Goal: Complete application form: Complete application form

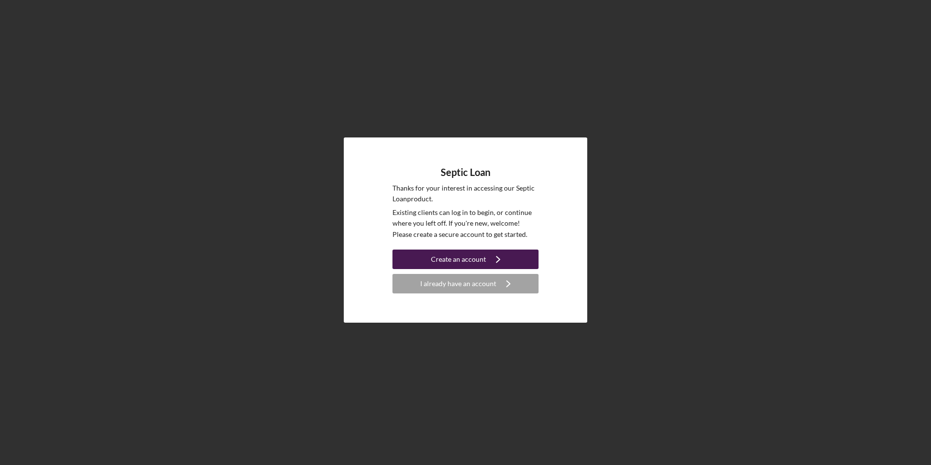
click at [464, 262] on div "Create an account" at bounding box center [458, 258] width 55 height 19
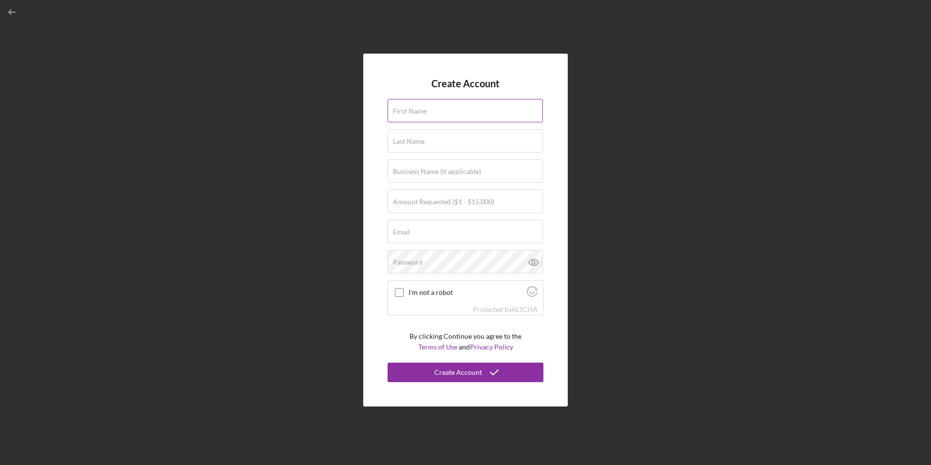
click at [416, 115] on label "First Name" at bounding box center [410, 111] width 34 height 8
click at [416, 115] on input "First Name" at bounding box center [465, 110] width 155 height 23
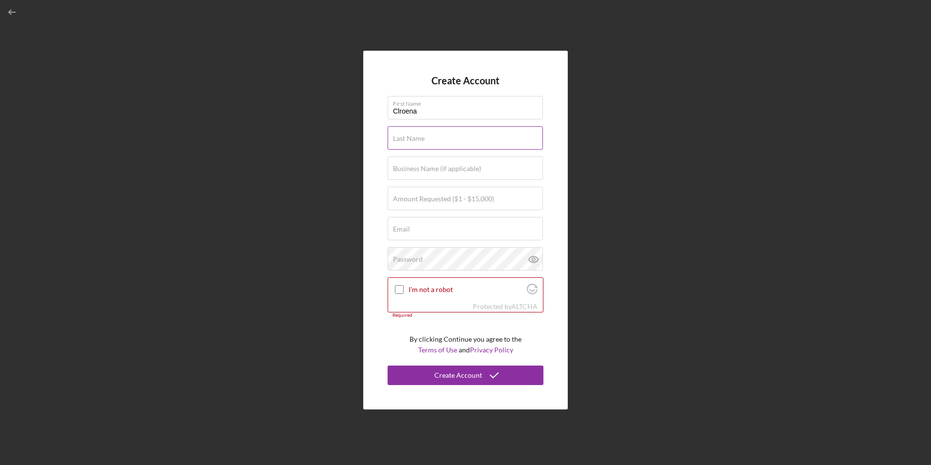
click at [405, 138] on label "Last Name" at bounding box center [409, 138] width 32 height 8
click at [405, 138] on input "Last Name" at bounding box center [465, 137] width 155 height 23
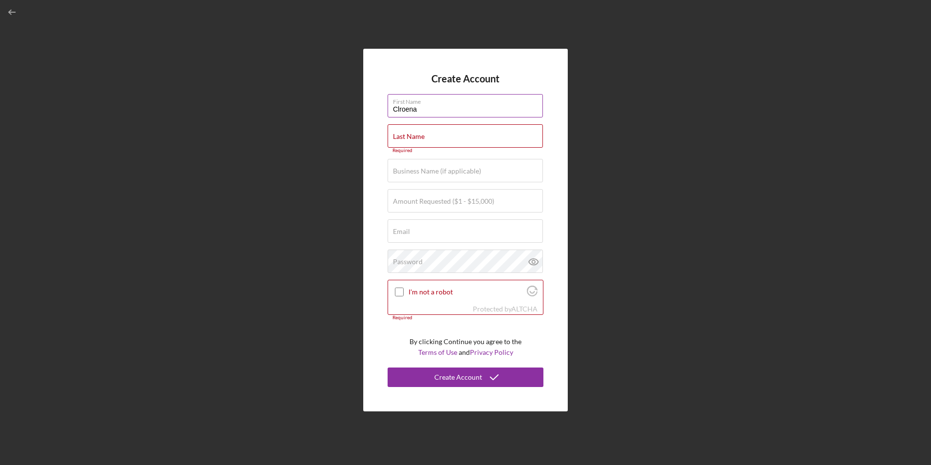
click at [423, 111] on input "Clroena" at bounding box center [465, 105] width 155 height 23
type input "Clorena"
type input "[PERSON_NAME]"
type input "Bethpage United"
type input "[EMAIL_ADDRESS][DOMAIN_NAME]"
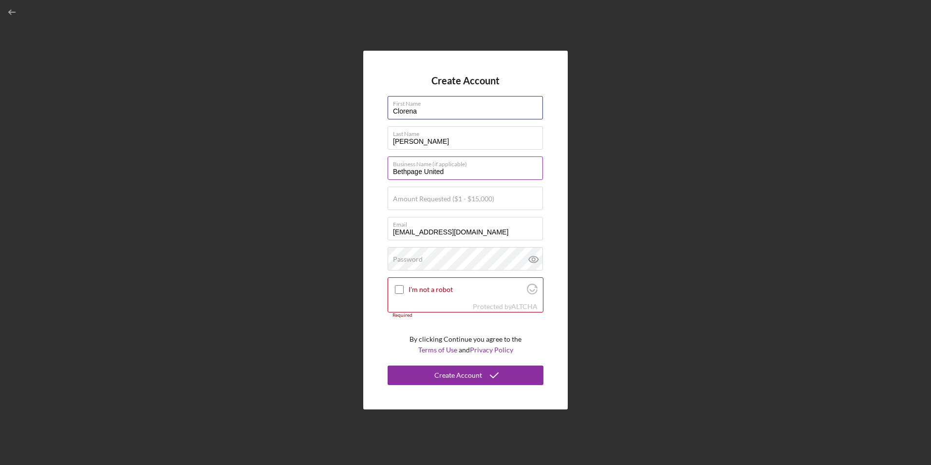
type input "Clorena"
click at [461, 173] on input "Bethpage United" at bounding box center [465, 167] width 155 height 23
type input "B"
click at [501, 200] on input "Amount Requested ($1 - $15,000)" at bounding box center [465, 198] width 155 height 23
type input "$15,000"
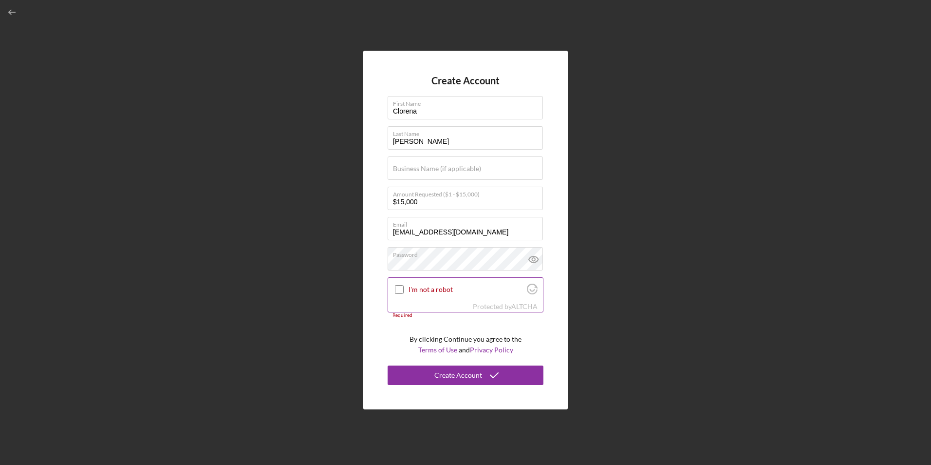
click at [399, 289] on input "I'm not a robot" at bounding box center [399, 289] width 9 height 9
checkbox input "true"
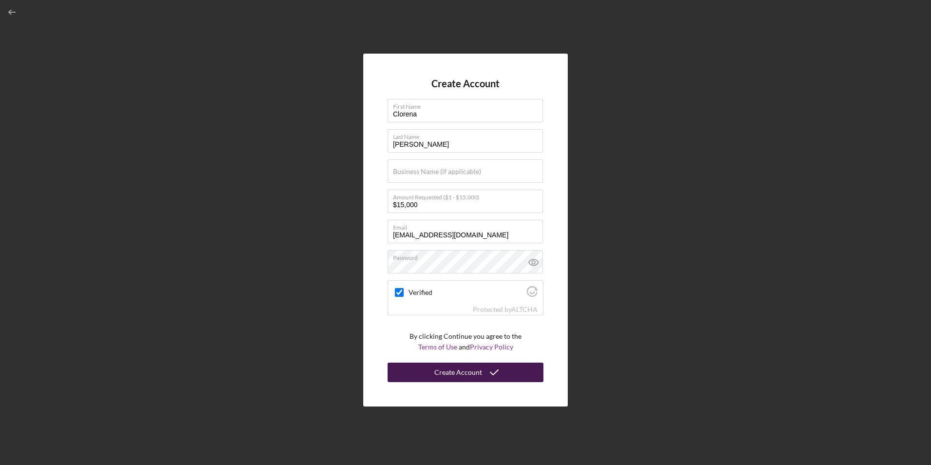
click at [421, 373] on button "Create Account" at bounding box center [466, 371] width 156 height 19
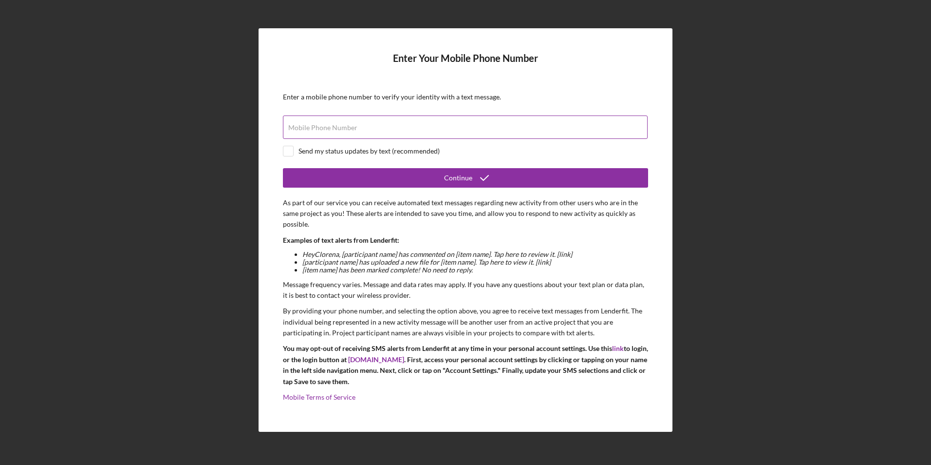
click at [318, 131] on label "Mobile Phone Number" at bounding box center [322, 128] width 69 height 8
click at [318, 131] on input "Mobile Phone Number" at bounding box center [465, 126] width 365 height 23
type input "[PHONE_NUMBER]"
click at [289, 153] on input "checkbox" at bounding box center [289, 151] width 10 height 10
checkbox input "true"
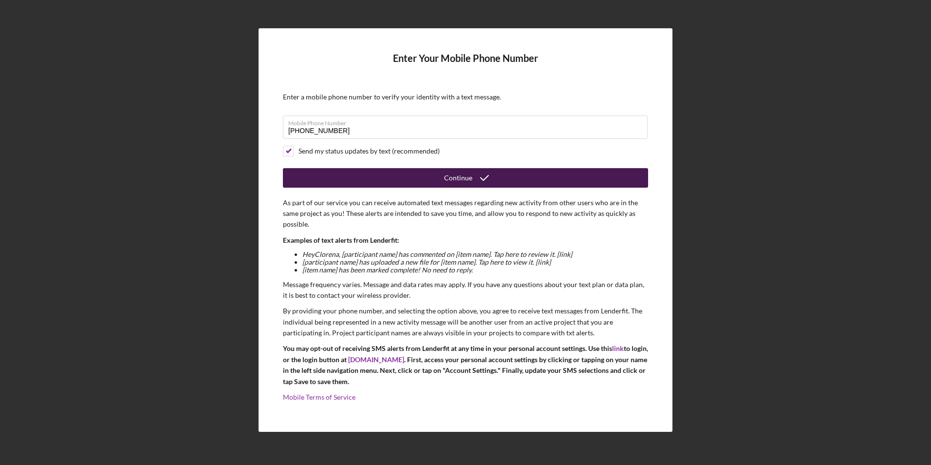
click at [329, 175] on button "Continue" at bounding box center [465, 177] width 365 height 19
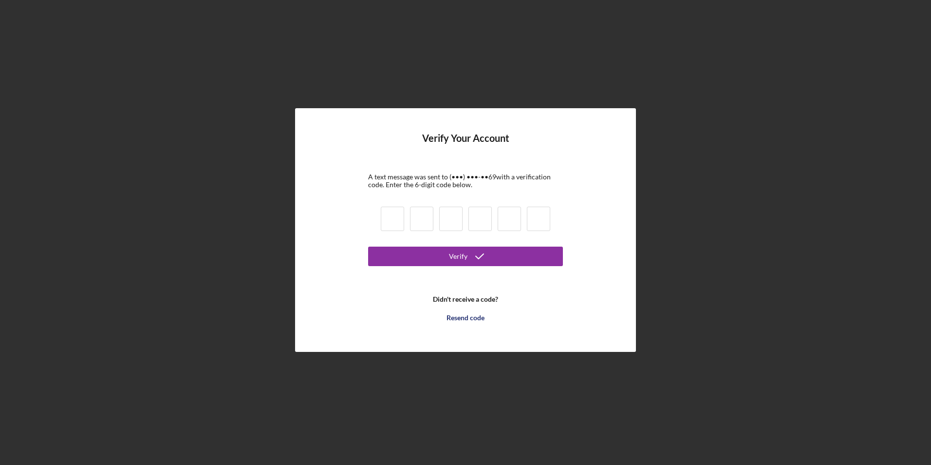
click at [393, 222] on input at bounding box center [392, 219] width 23 height 24
type input "0"
type input "1"
type input "0"
type input "6"
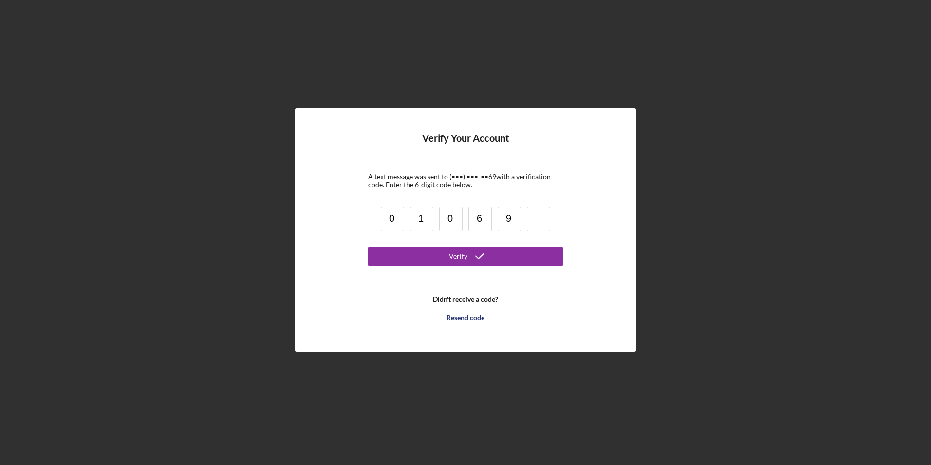
type input "9"
click at [409, 261] on button "Verify" at bounding box center [465, 256] width 195 height 19
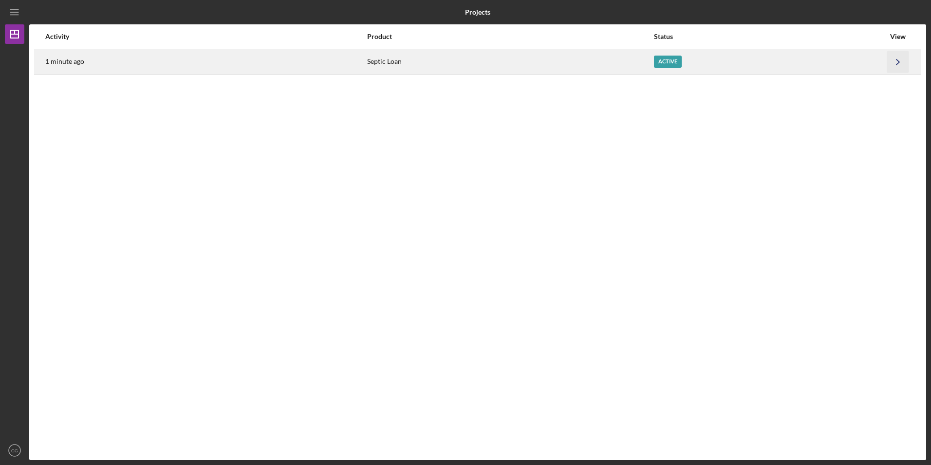
click at [902, 64] on icon "Icon/Navigate" at bounding box center [899, 62] width 22 height 22
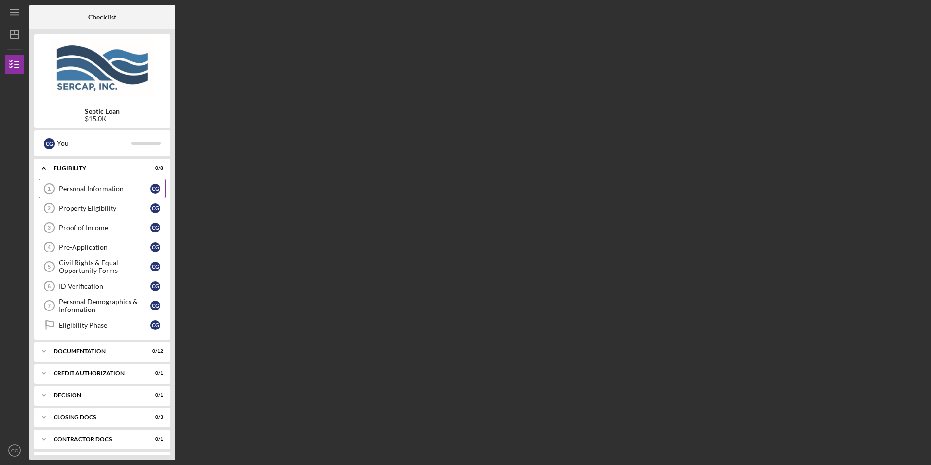
click at [85, 190] on div "Personal Information" at bounding box center [105, 189] width 92 height 8
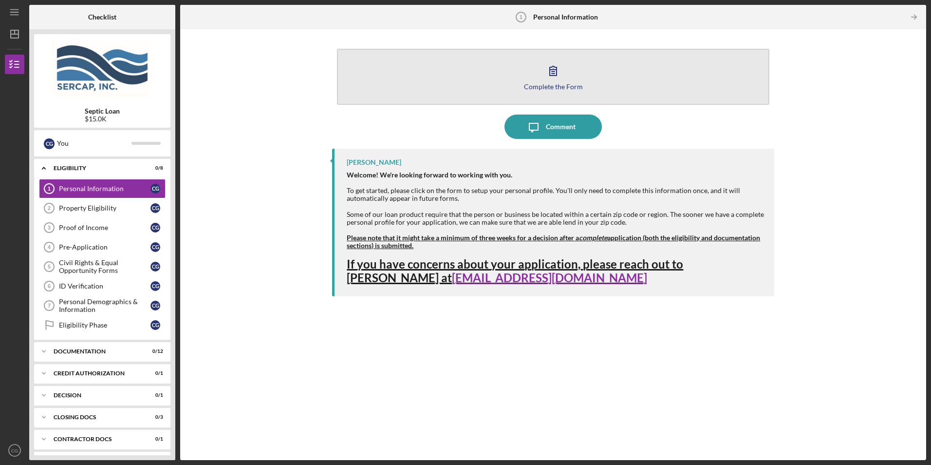
click at [548, 85] on div "Complete the Form" at bounding box center [553, 86] width 59 height 7
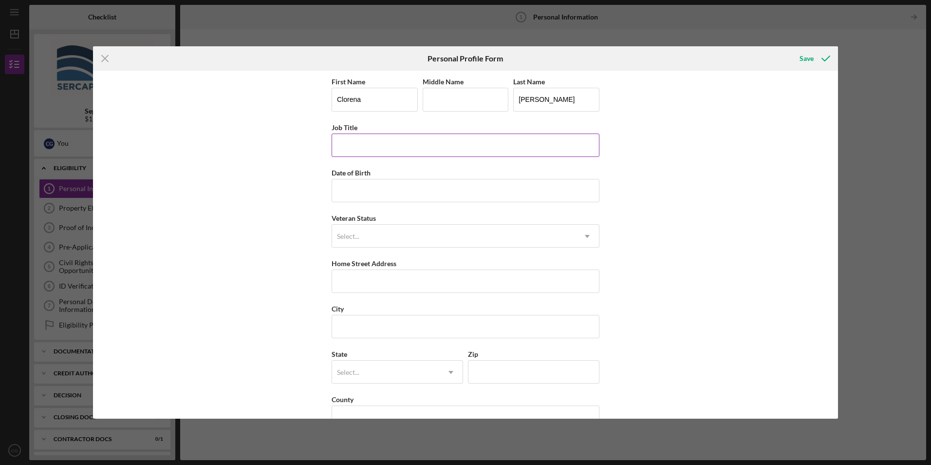
click at [371, 149] on input "Job Title" at bounding box center [466, 144] width 268 height 23
type input "Adminstrative Assistant"
click at [350, 194] on input "Date of Birth" at bounding box center [466, 190] width 268 height 23
type input "[DATE]"
type input "[STREET_ADDRESS]"
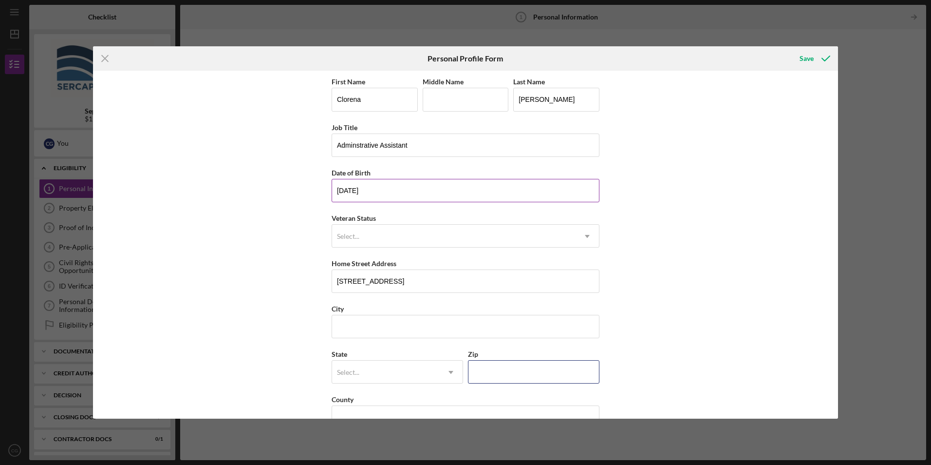
type input "28083"
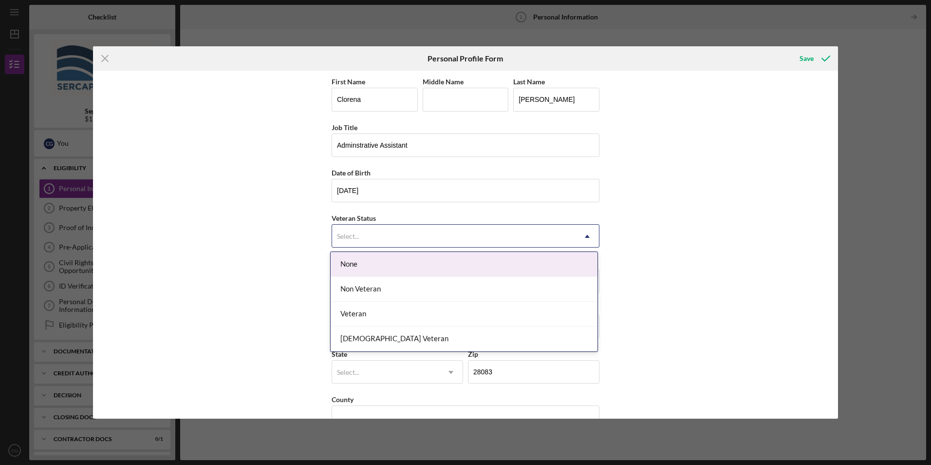
click at [588, 235] on icon "Icon/Dropdown Arrow" at bounding box center [587, 236] width 23 height 23
click at [523, 266] on div "None" at bounding box center [464, 264] width 267 height 25
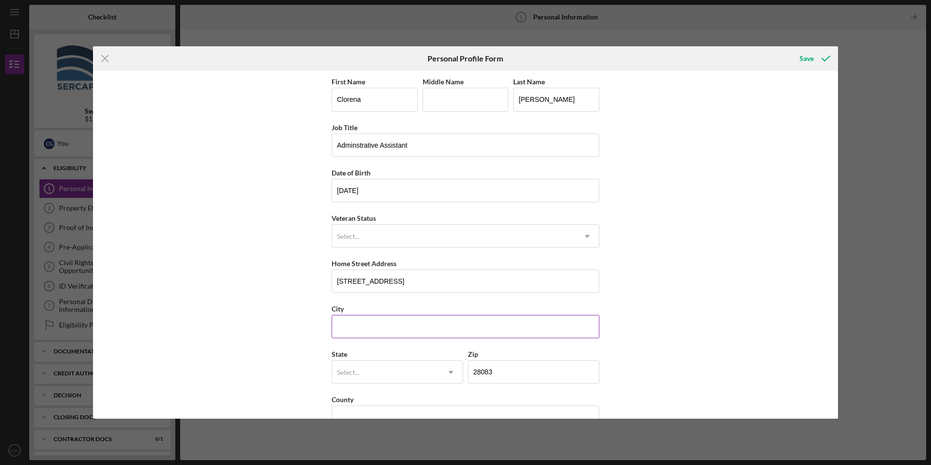
click at [370, 326] on input "City" at bounding box center [466, 326] width 268 height 23
type input "Kannapolis"
type input "[US_STATE]"
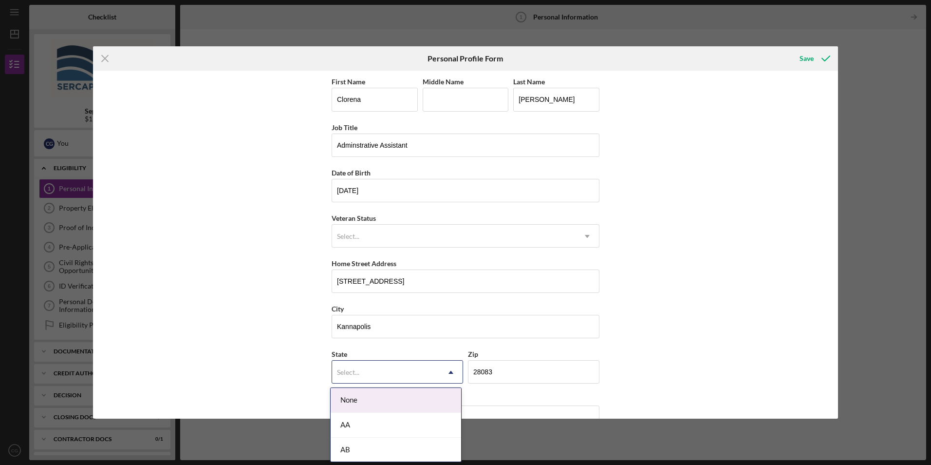
click at [452, 373] on icon "Icon/Dropdown Arrow" at bounding box center [450, 372] width 23 height 23
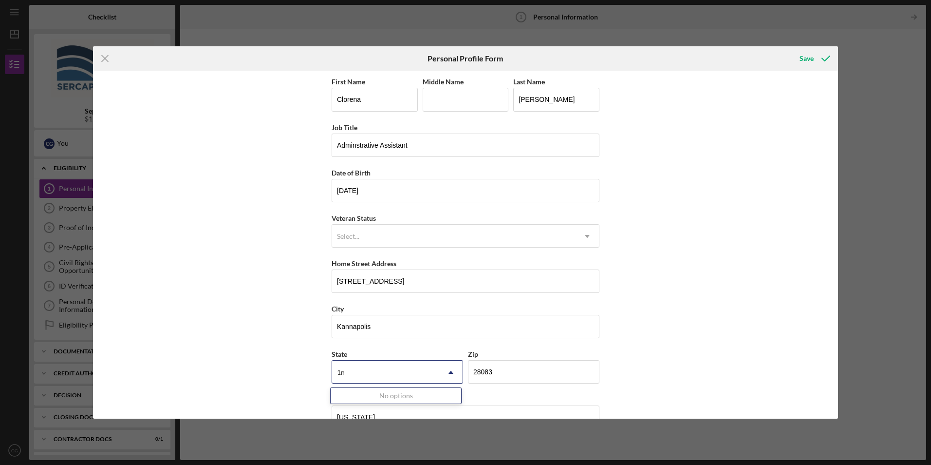
type input "1"
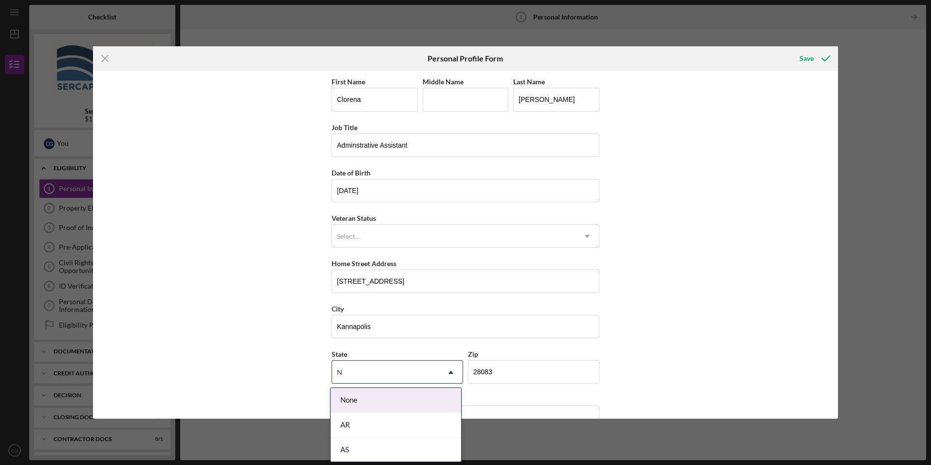
type input "NC"
click at [358, 400] on div "NC" at bounding box center [396, 400] width 131 height 25
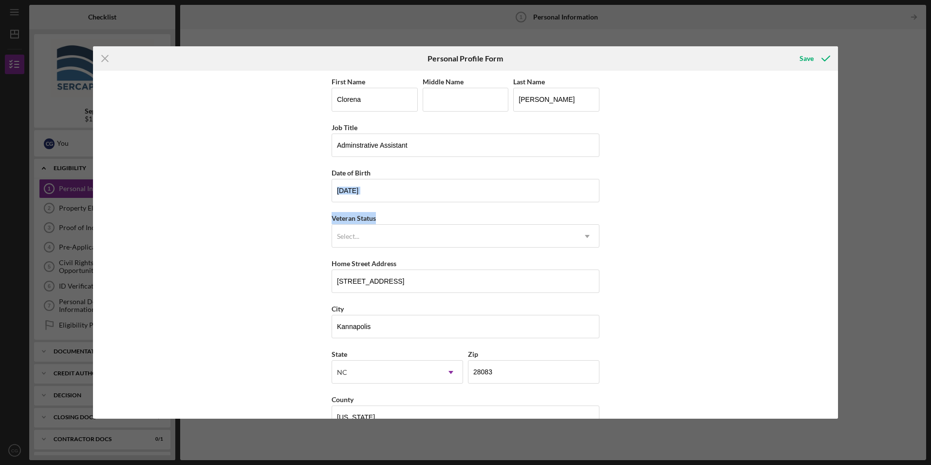
drag, startPoint x: 835, startPoint y: 193, endPoint x: 838, endPoint y: 212, distance: 18.7
click at [838, 212] on div "First Name Clorena Middle Name Last Name [PERSON_NAME] Job Title Adminstrative …" at bounding box center [465, 244] width 745 height 347
drag, startPoint x: 838, startPoint y: 212, endPoint x: 907, endPoint y: 211, distance: 68.7
click at [907, 211] on div "Icon/Menu Close Personal Profile Form Save First Name Clorena Middle Name Last …" at bounding box center [465, 232] width 931 height 465
click at [723, 325] on div "First Name Clorena Middle Name Last Name [PERSON_NAME] Job Title Adminstrative …" at bounding box center [465, 244] width 745 height 347
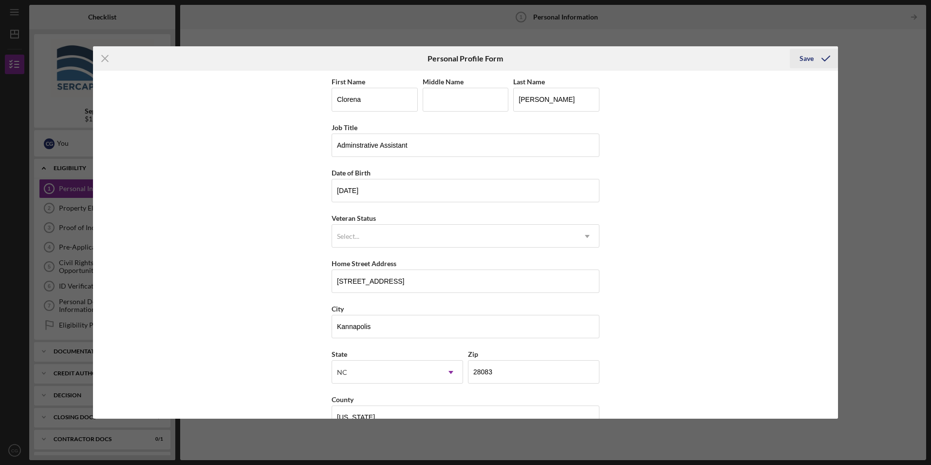
click at [827, 59] on icon "submit" at bounding box center [826, 58] width 24 height 24
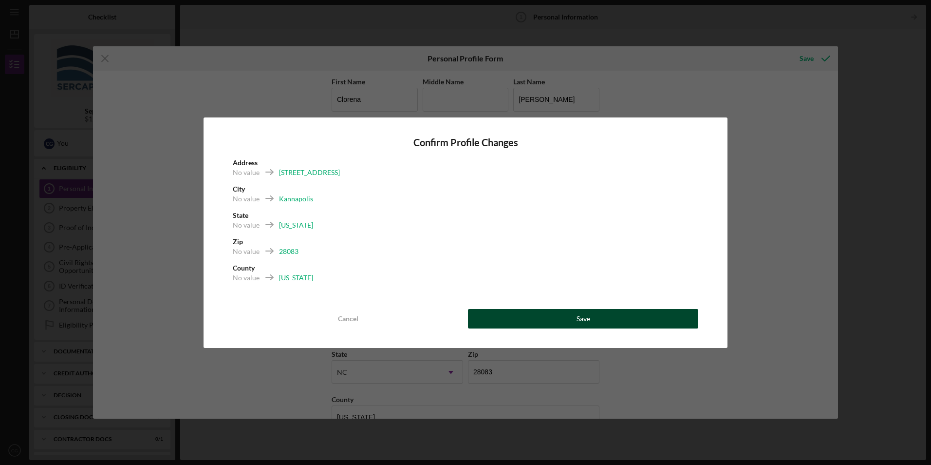
click at [517, 316] on button "Save" at bounding box center [583, 318] width 230 height 19
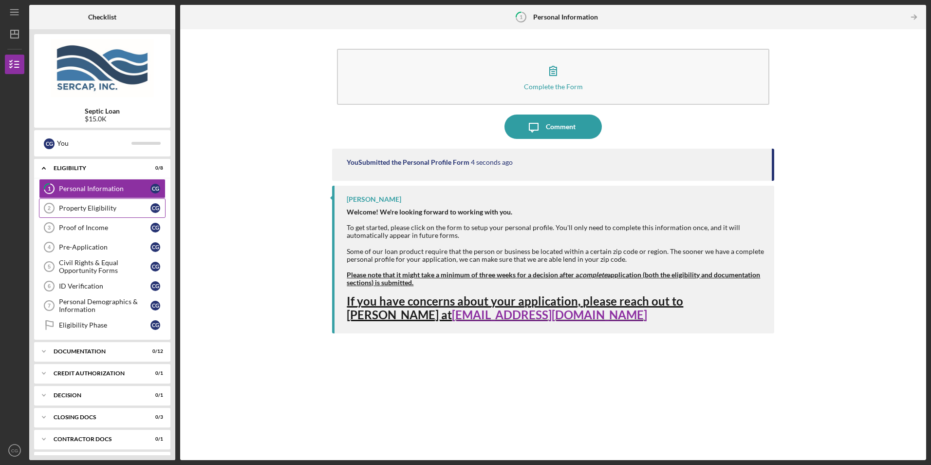
click at [94, 210] on div "Property Eligibility" at bounding box center [105, 208] width 92 height 8
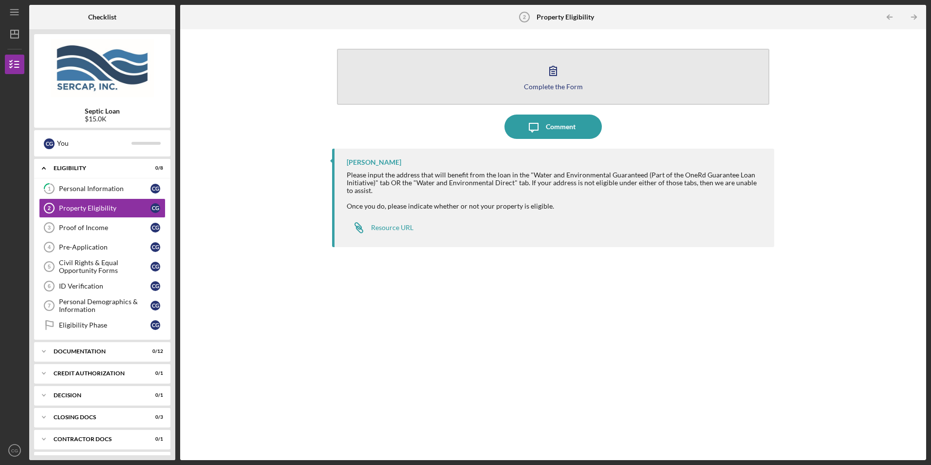
click at [547, 86] on div "Complete the Form" at bounding box center [553, 86] width 59 height 7
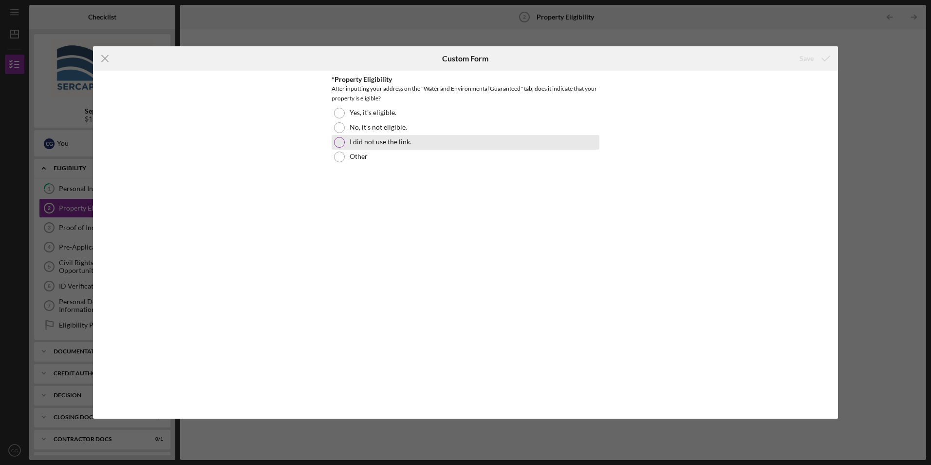
click at [342, 143] on div at bounding box center [339, 142] width 11 height 11
click at [810, 59] on div "Save" at bounding box center [807, 58] width 14 height 19
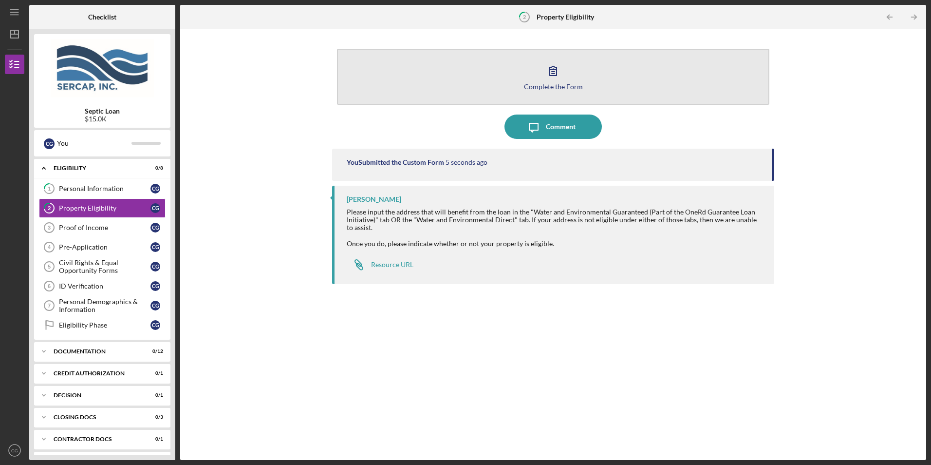
click at [549, 87] on div "Complete the Form" at bounding box center [553, 86] width 59 height 7
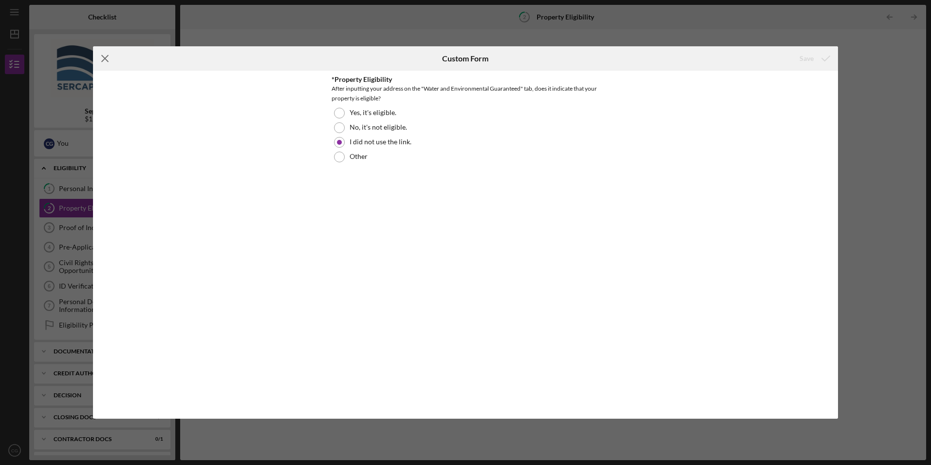
click at [107, 59] on icon "Icon/Menu Close" at bounding box center [105, 58] width 24 height 24
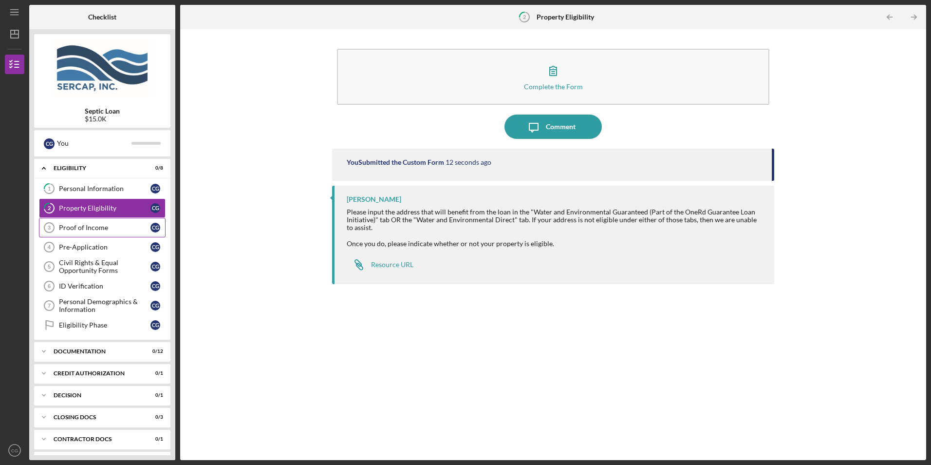
click at [70, 226] on div "Proof of Income" at bounding box center [105, 228] width 92 height 8
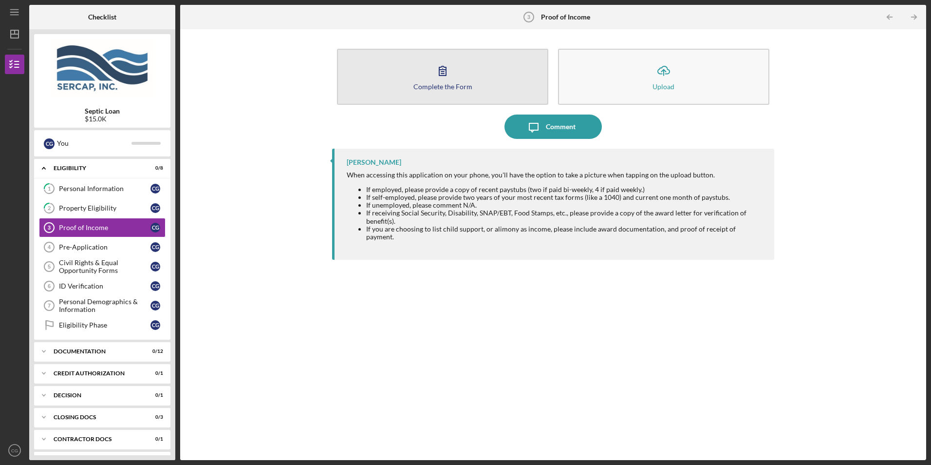
click at [438, 84] on div "Complete the Form" at bounding box center [443, 86] width 59 height 7
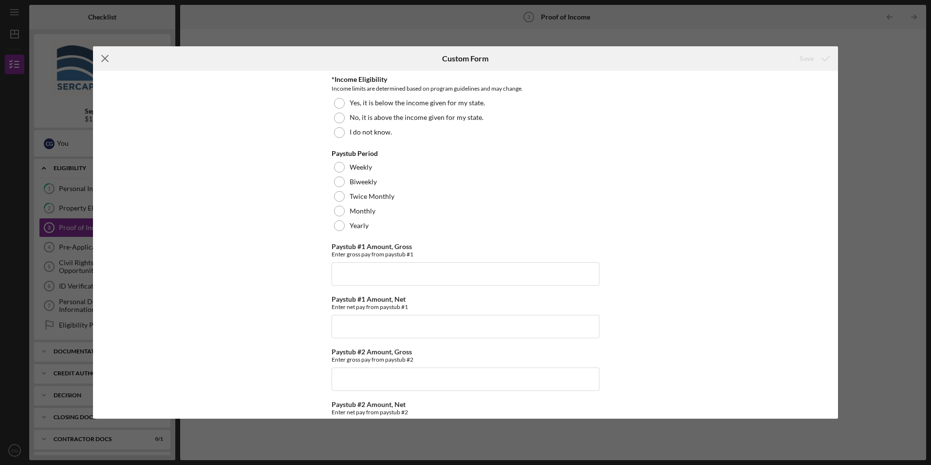
click at [103, 60] on line at bounding box center [105, 59] width 6 height 6
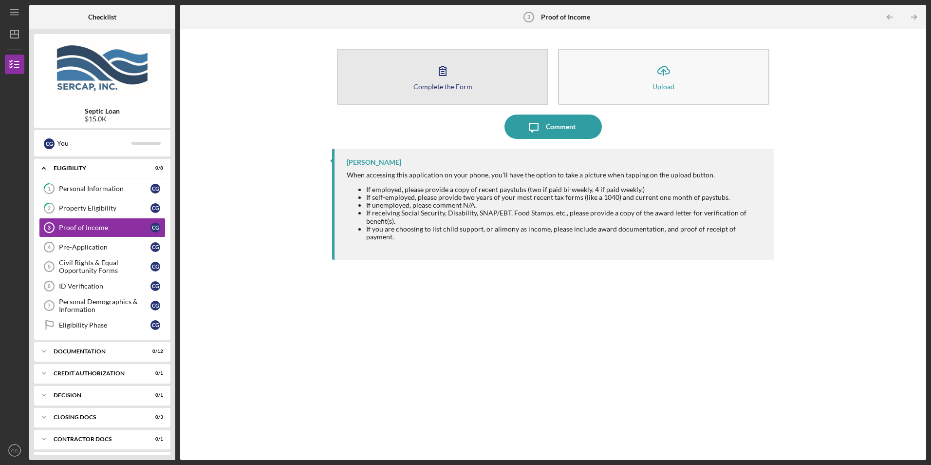
click at [439, 86] on div "Complete the Form" at bounding box center [443, 86] width 59 height 7
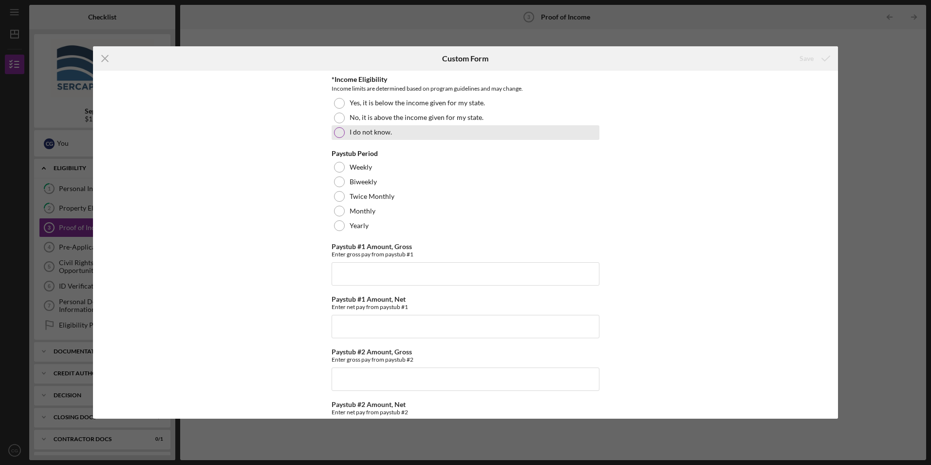
click at [337, 135] on div at bounding box center [339, 132] width 11 height 11
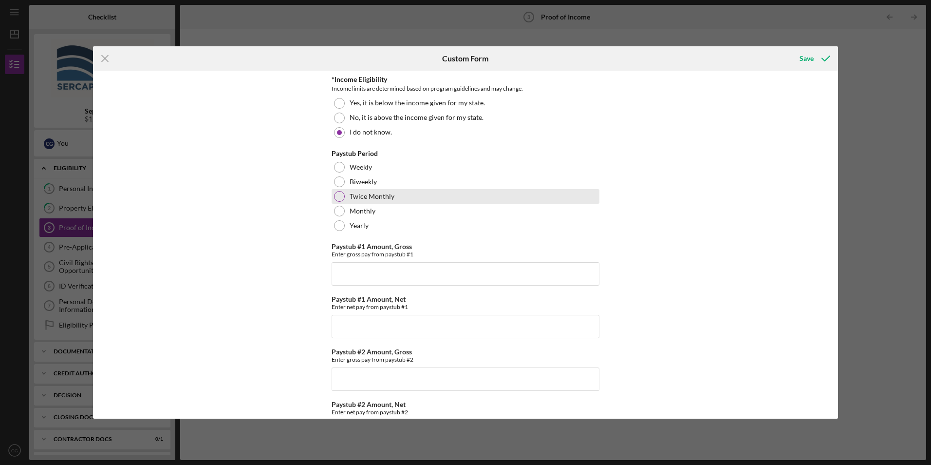
click at [340, 199] on div at bounding box center [339, 196] width 11 height 11
click at [363, 271] on input "Paystub #1 Amount, Gross" at bounding box center [466, 273] width 268 height 23
type input "$1,600.00"
click at [361, 328] on input "Paystub #1 Amount, Net" at bounding box center [466, 326] width 268 height 23
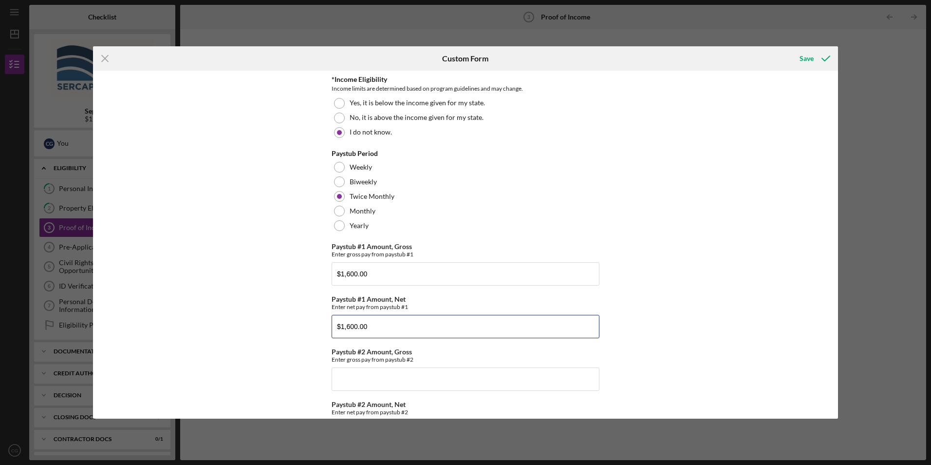
type input "$1,600.00"
click at [613, 288] on div "*Income Eligibility Income limits are determined based on program guidelines an…" at bounding box center [465, 244] width 745 height 347
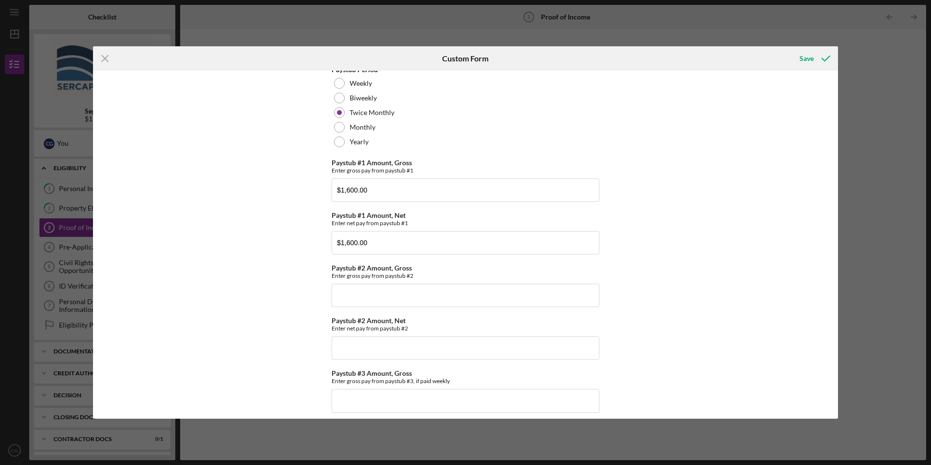
scroll to position [107, 0]
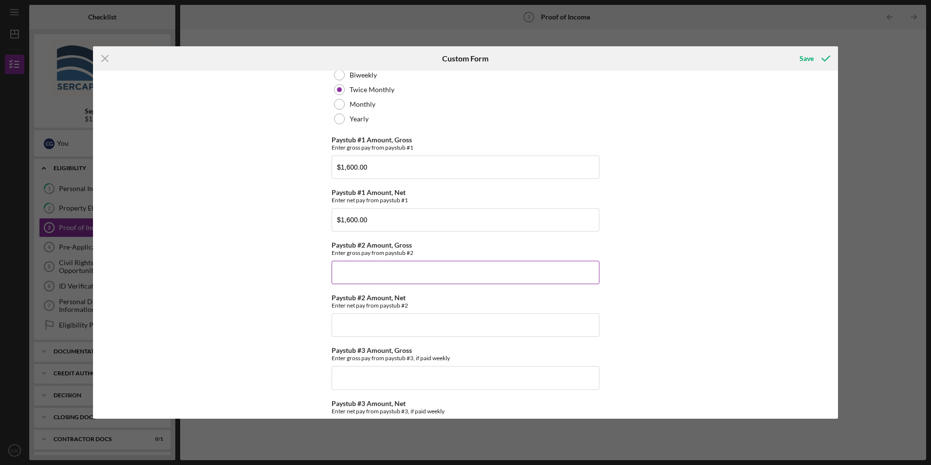
click at [340, 268] on input "Paystub #2 Amount, Gross" at bounding box center [466, 272] width 268 height 23
type input "$1,600.00"
click at [346, 320] on input "Paystub #2 Amount, Net" at bounding box center [466, 324] width 268 height 23
type input "$1,600.00"
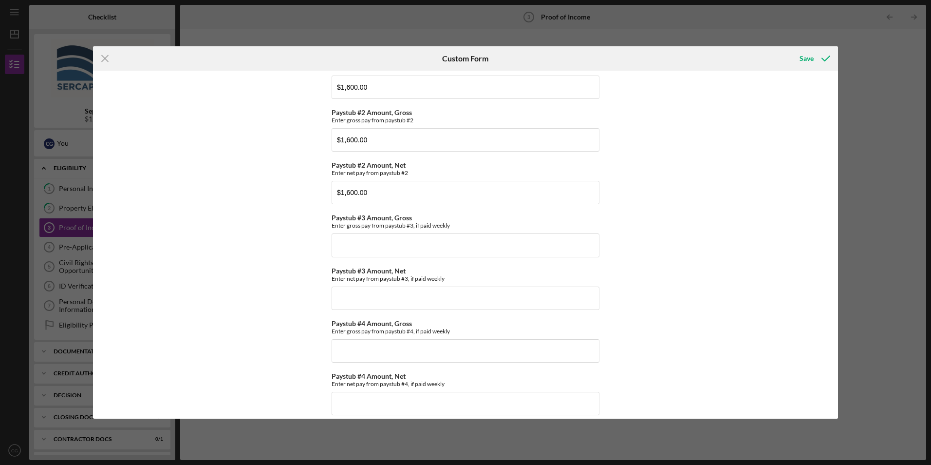
scroll to position [250, 0]
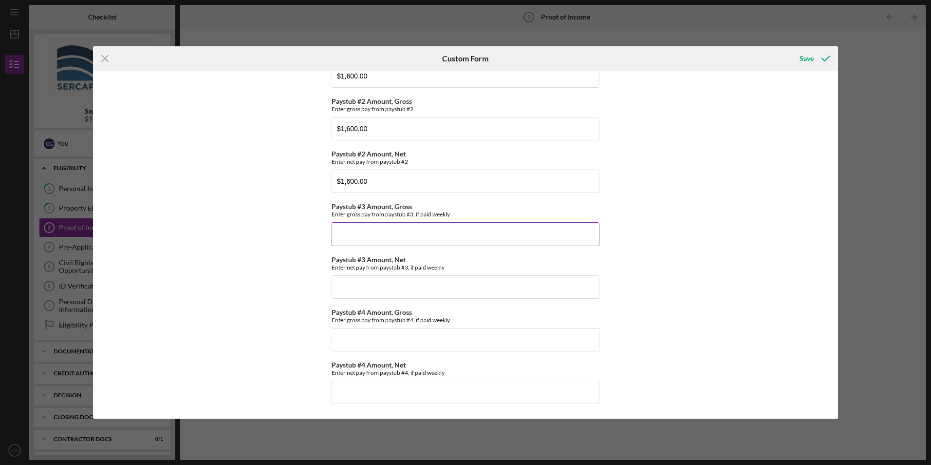
click at [369, 239] on input "Paystub #3 Amount, Gross" at bounding box center [466, 233] width 268 height 23
type input "$1,500.00"
click at [367, 292] on input "Paystub #3 Amount, Net" at bounding box center [466, 286] width 268 height 23
type input "$1,500.00"
click at [337, 342] on input "Paystub #4 Amount, Gross" at bounding box center [466, 339] width 268 height 23
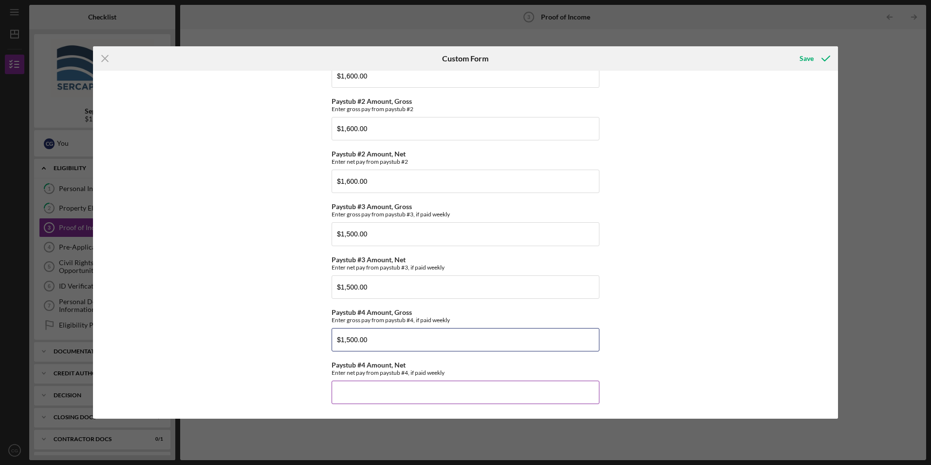
type input "$1,500.00"
click at [342, 393] on input "Paystub #4 Amount, Net" at bounding box center [466, 391] width 268 height 23
type input "$1,500.00"
click at [806, 58] on div "Save" at bounding box center [807, 58] width 14 height 19
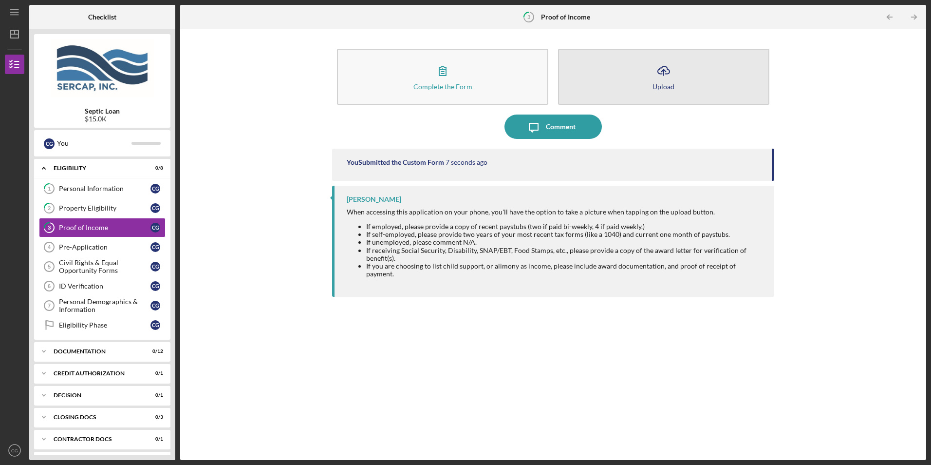
click at [667, 79] on icon "Icon/Upload" at bounding box center [664, 70] width 24 height 24
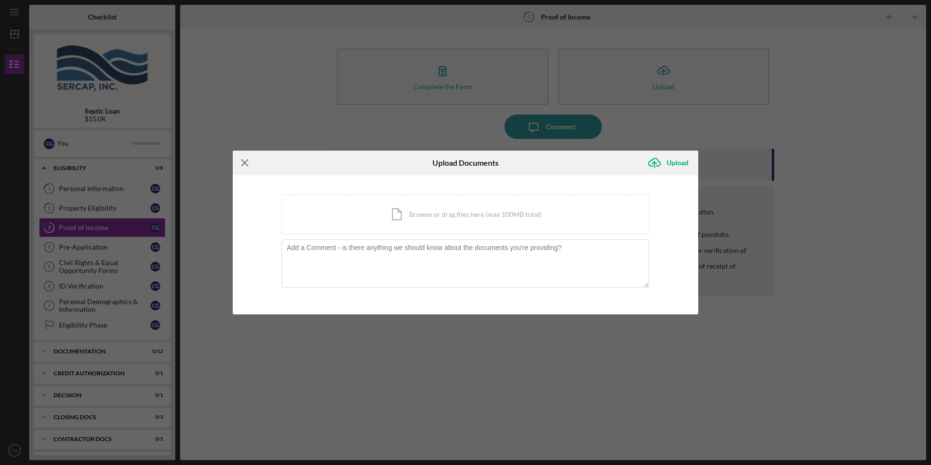
click at [245, 164] on line at bounding box center [245, 163] width 6 height 6
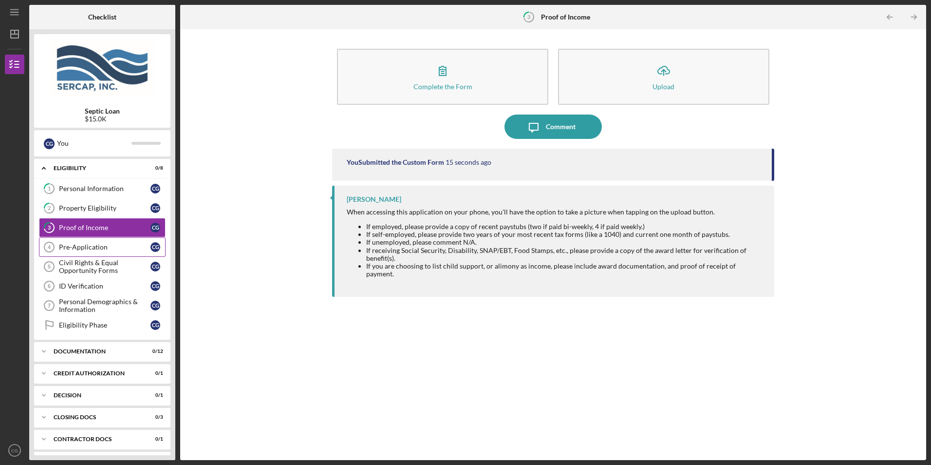
click at [91, 248] on div "Pre-Application" at bounding box center [105, 247] width 92 height 8
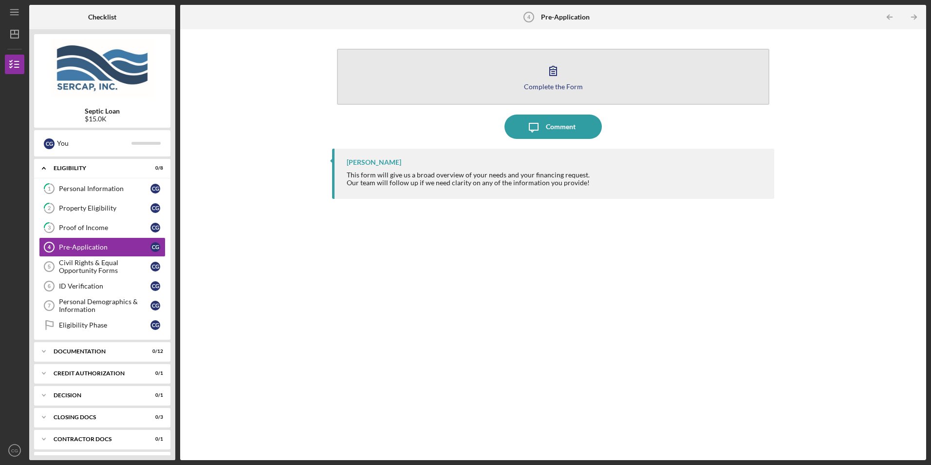
click at [544, 82] on button "Complete the Form Form" at bounding box center [553, 77] width 432 height 56
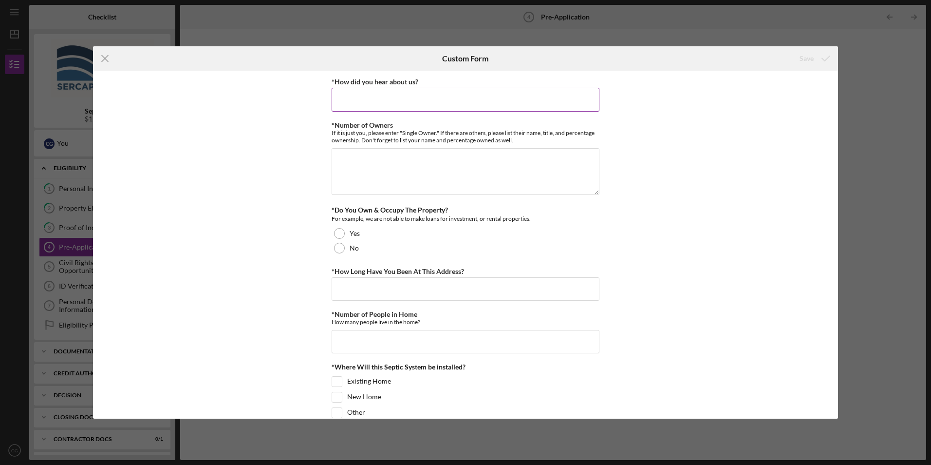
click at [362, 98] on input "*How did you hear about us?" at bounding box center [466, 99] width 268 height 23
type input "W"
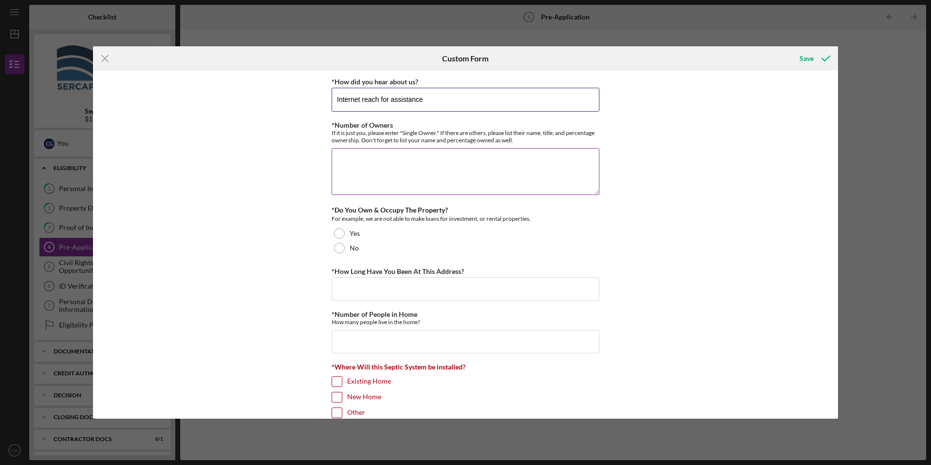
type input "Internet reach for assistance"
click at [350, 156] on textarea "*Number of Owners" at bounding box center [466, 171] width 268 height 47
type textarea "5"
click at [335, 159] on textarea "I am the executor for the estate of [PERSON_NAME]. My sister [PERSON_NAME]" at bounding box center [466, 171] width 268 height 47
click at [518, 158] on textarea "[PERSON_NAME] I am the executor for the estate of [PERSON_NAME]. My sister [PER…" at bounding box center [466, 171] width 268 height 47
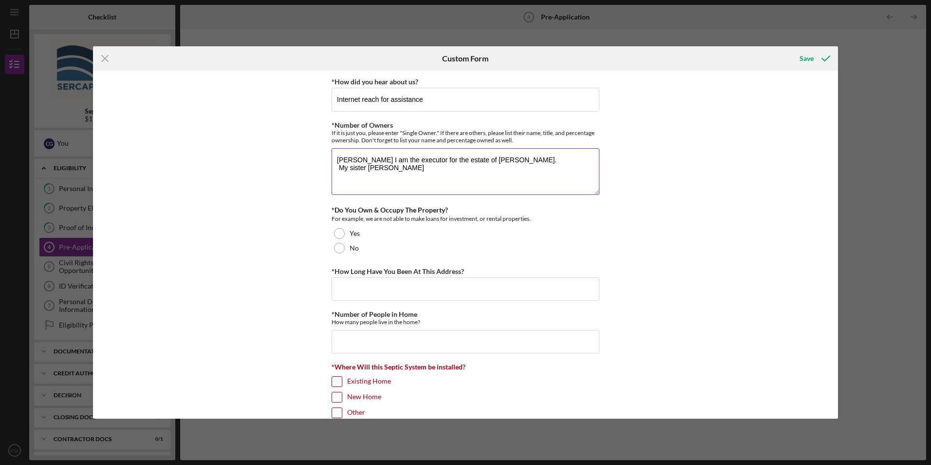
click at [365, 167] on textarea "[PERSON_NAME] I am the executor for the estate of [PERSON_NAME]. My sister [PER…" at bounding box center [466, 171] width 268 height 47
drag, startPoint x: 380, startPoint y: 170, endPoint x: 367, endPoint y: 184, distance: 18.9
click at [367, 184] on textarea "[PERSON_NAME] I am the executor for the estate of [PERSON_NAME]. [PERSON_NAME]" at bounding box center [466, 171] width 268 height 47
click at [380, 166] on textarea "[PERSON_NAME] I am the executor for the estate of [PERSON_NAME]. [PERSON_NAME]" at bounding box center [466, 171] width 268 height 47
type textarea "[PERSON_NAME] I am the executor for the estate of [PERSON_NAME]. [PERSON_NAME] …"
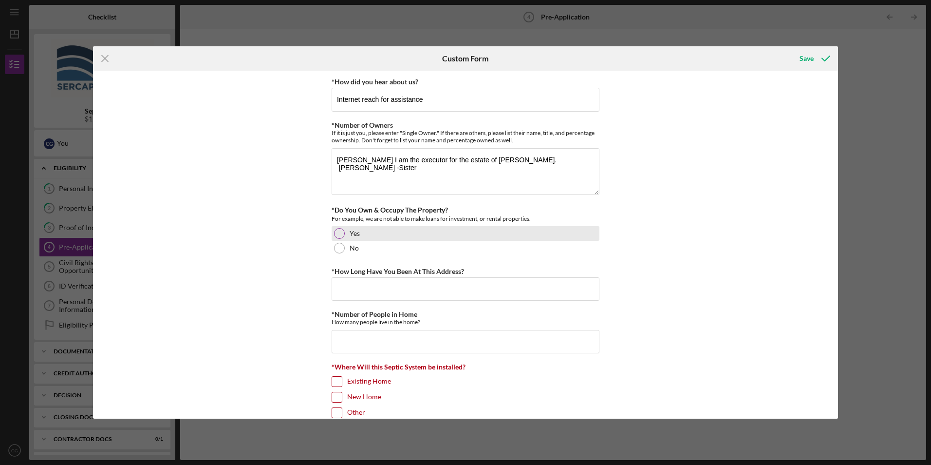
click at [338, 229] on div at bounding box center [339, 233] width 11 height 11
click at [348, 283] on input "*How Long Have You Been At This Address?" at bounding box center [466, 288] width 268 height 23
type input "59 years"
click at [340, 342] on input "*Number of People in Home" at bounding box center [466, 341] width 268 height 23
type input "1"
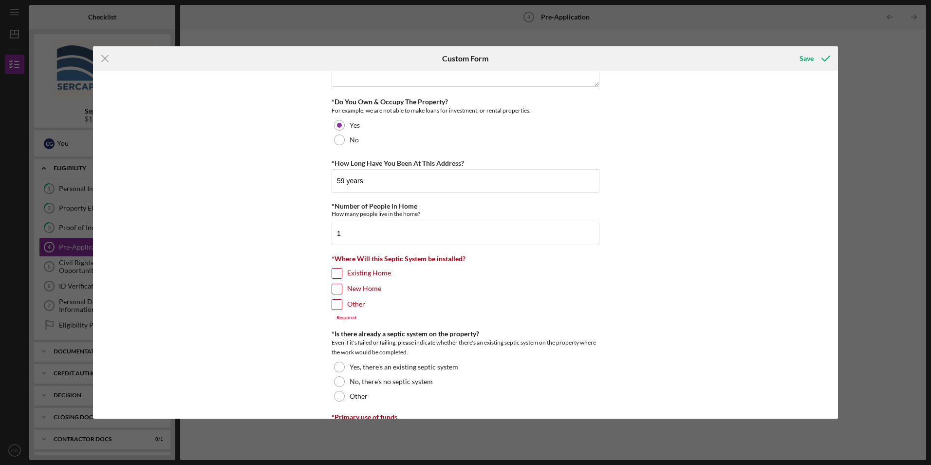
scroll to position [111, 0]
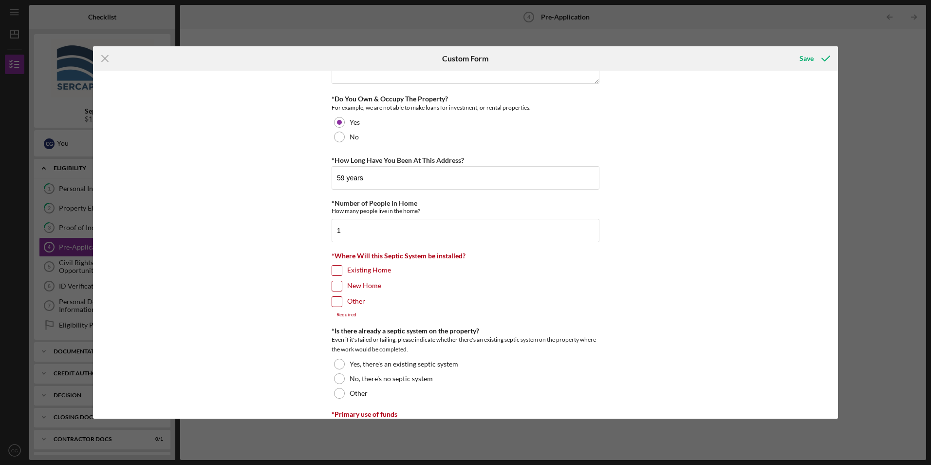
click at [337, 272] on input "Existing Home" at bounding box center [337, 271] width 10 height 10
checkbox input "true"
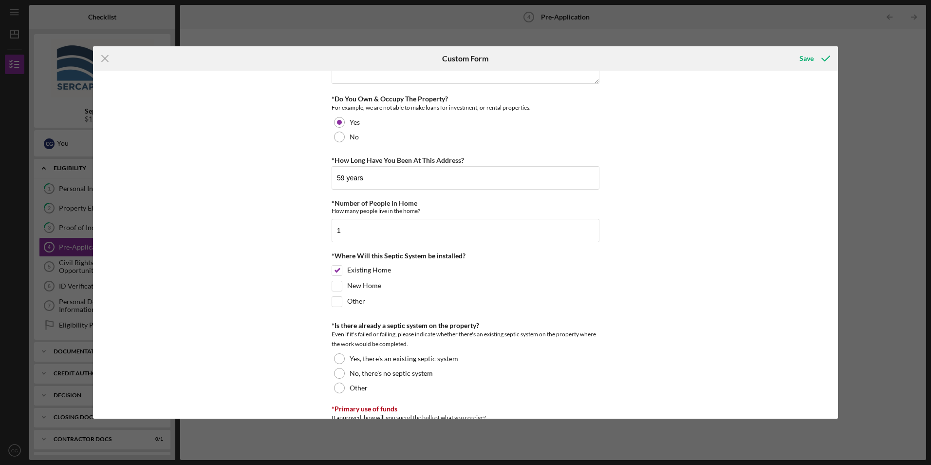
click at [855, 241] on div "Icon/Menu Close Custom Form Save *How did you hear about us? Internet reach for…" at bounding box center [465, 232] width 931 height 465
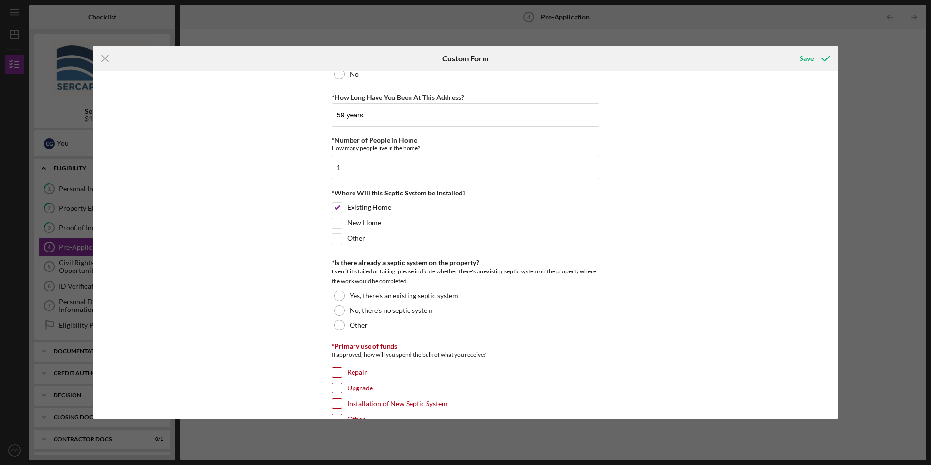
scroll to position [182, 0]
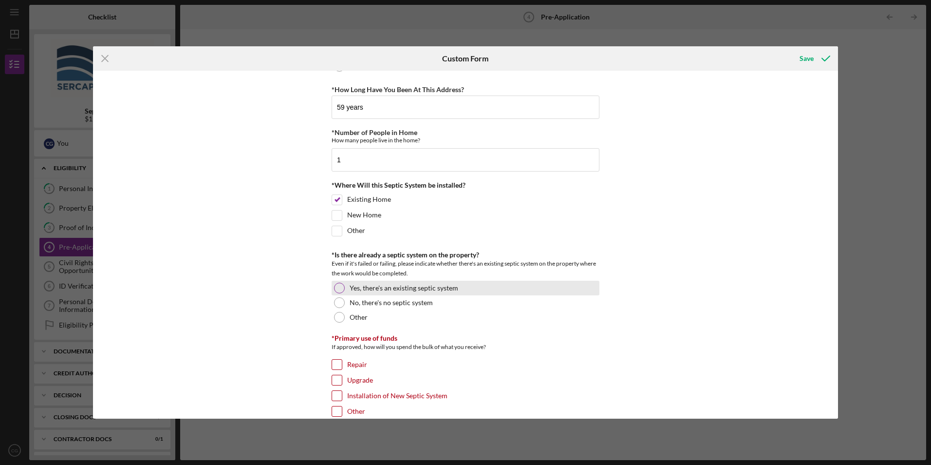
click at [339, 287] on div at bounding box center [339, 288] width 11 height 11
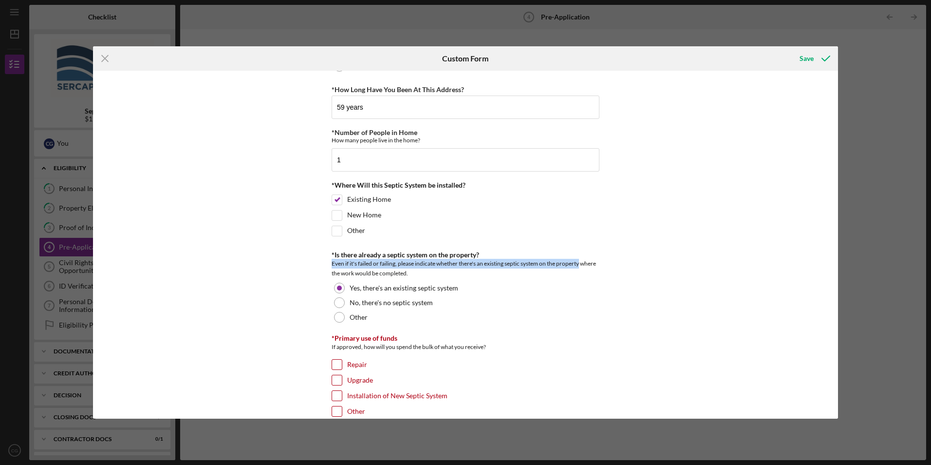
drag, startPoint x: 835, startPoint y: 257, endPoint x: 835, endPoint y: 266, distance: 9.3
click at [835, 266] on div "*How did you hear about us? Internet reach for assistance *Number of Owners If …" at bounding box center [465, 244] width 745 height 347
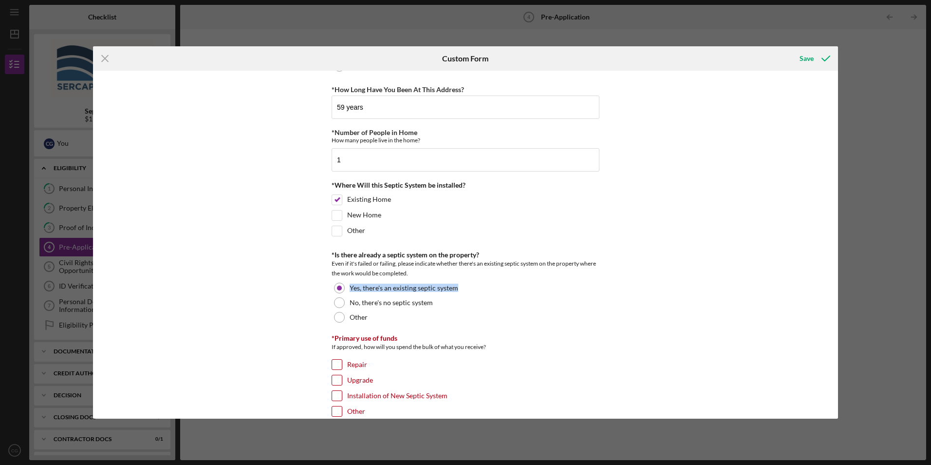
drag, startPoint x: 835, startPoint y: 266, endPoint x: 834, endPoint y: 284, distance: 17.6
click at [834, 284] on div "*How did you hear about us? Internet reach for assistance *Number of Owners If …" at bounding box center [465, 244] width 745 height 347
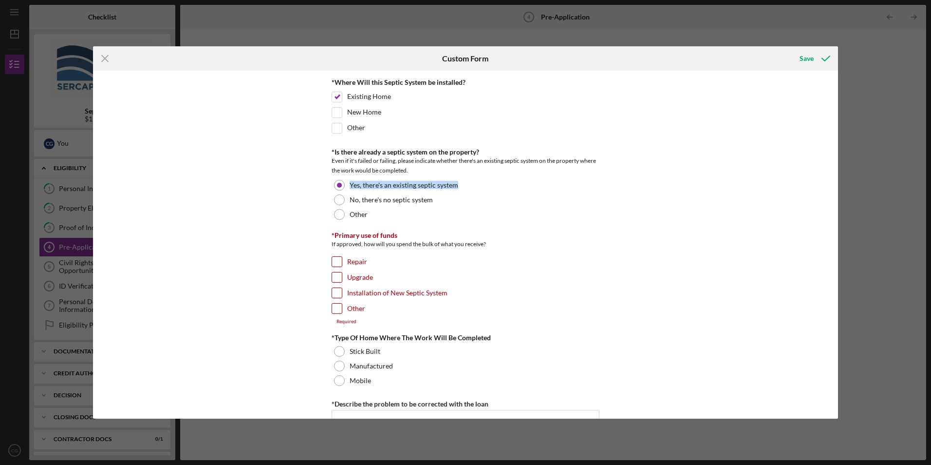
scroll to position [285, 0]
click at [337, 259] on input "Repair" at bounding box center [337, 261] width 10 height 10
checkbox input "true"
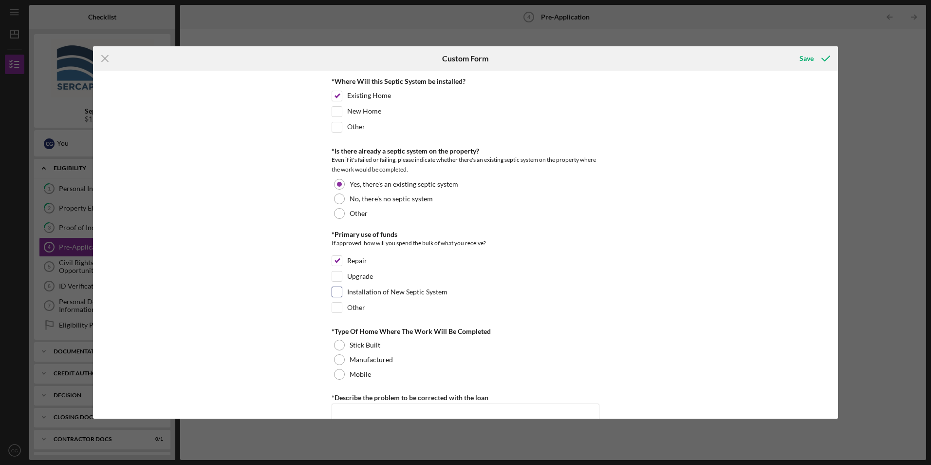
click at [339, 291] on div at bounding box center [337, 291] width 11 height 11
click at [339, 291] on input "Installation of New Septic System" at bounding box center [337, 292] width 10 height 10
checkbox input "true"
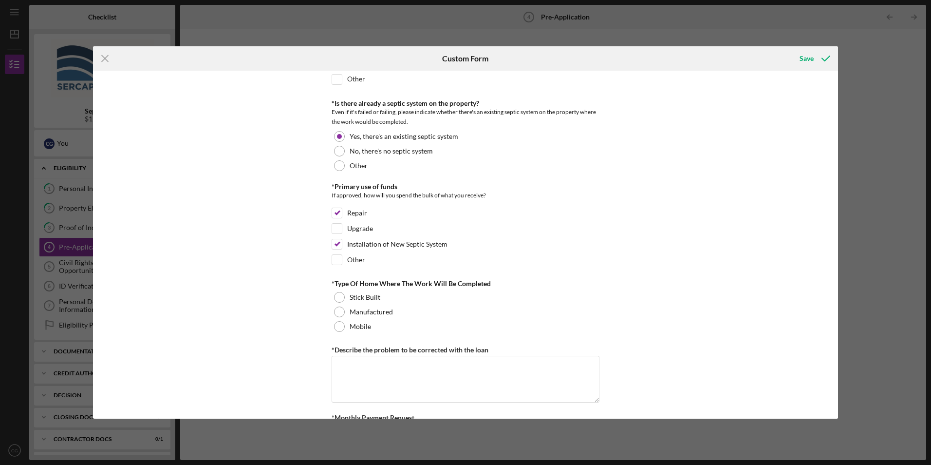
scroll to position [342, 0]
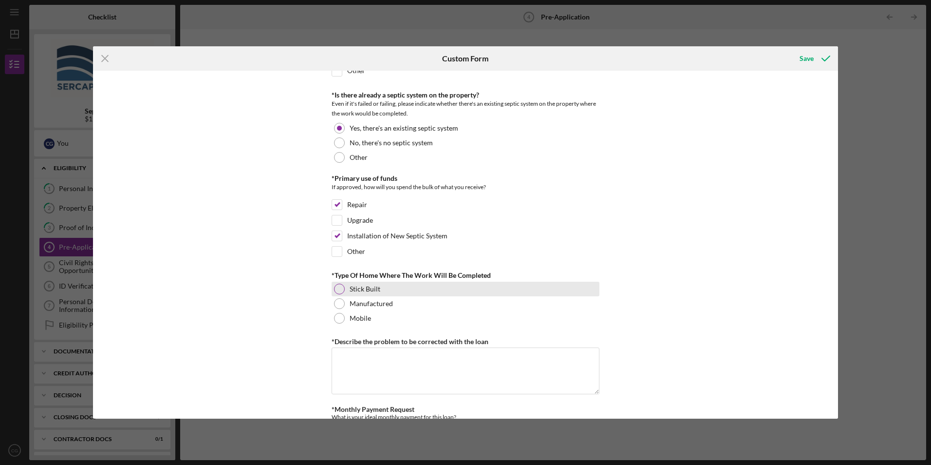
click at [341, 289] on div at bounding box center [339, 289] width 11 height 11
click at [355, 353] on textarea "*Describe the problem to be corrected with the loan" at bounding box center [466, 370] width 268 height 47
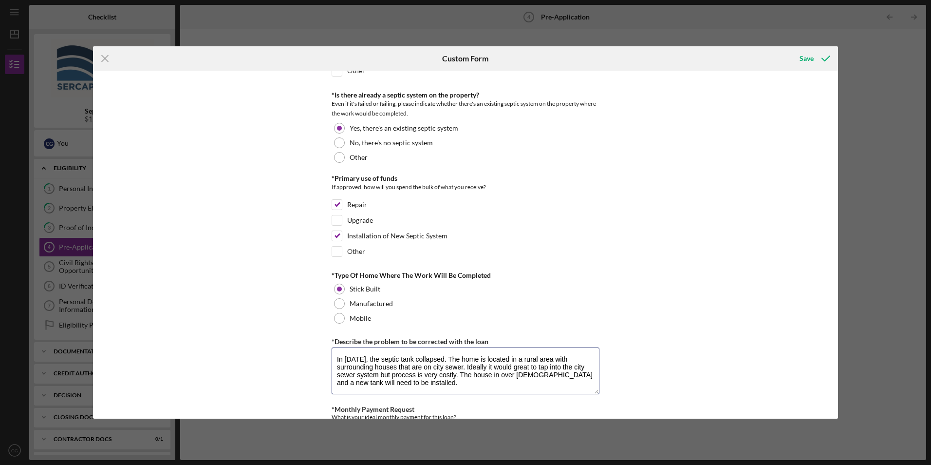
type textarea "In [DATE], the septic tank collapsed. The home is located in a rural area with …"
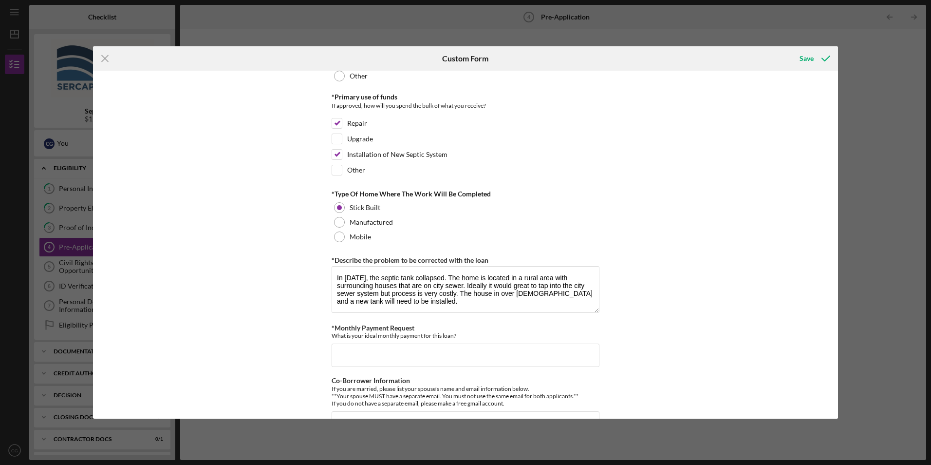
scroll to position [426, 0]
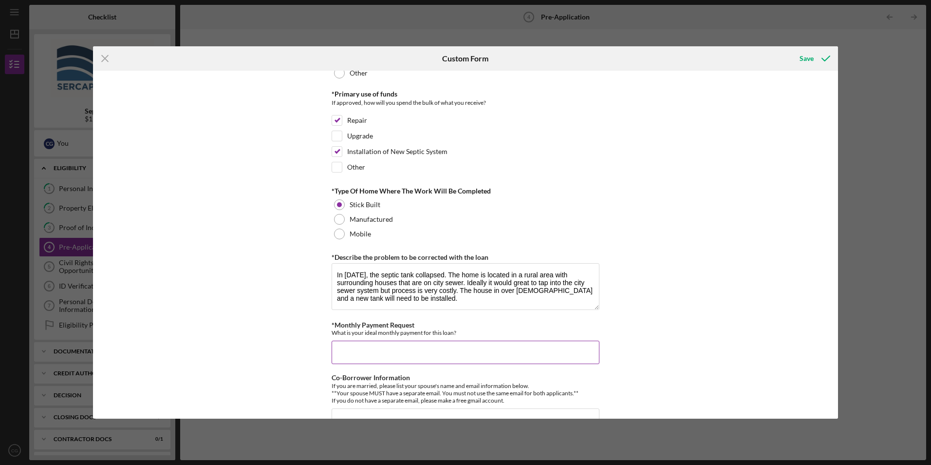
click at [340, 349] on input "*Monthly Payment Request" at bounding box center [466, 352] width 268 height 23
type input "Between $200- $300"
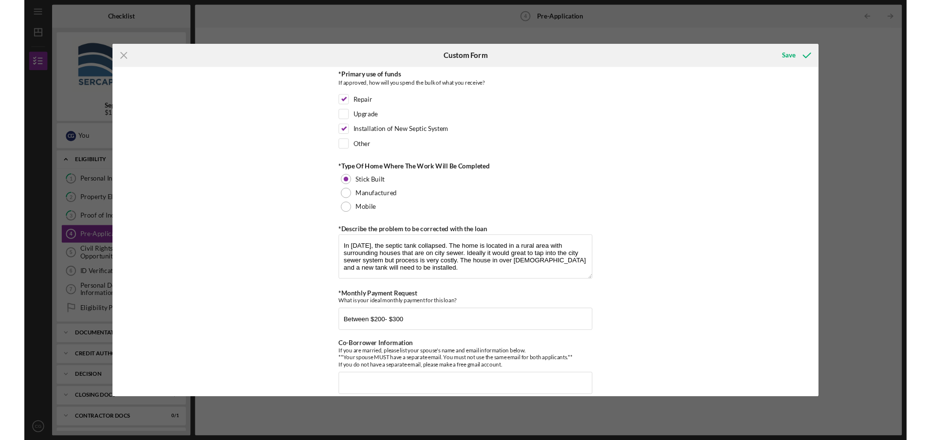
scroll to position [454, 0]
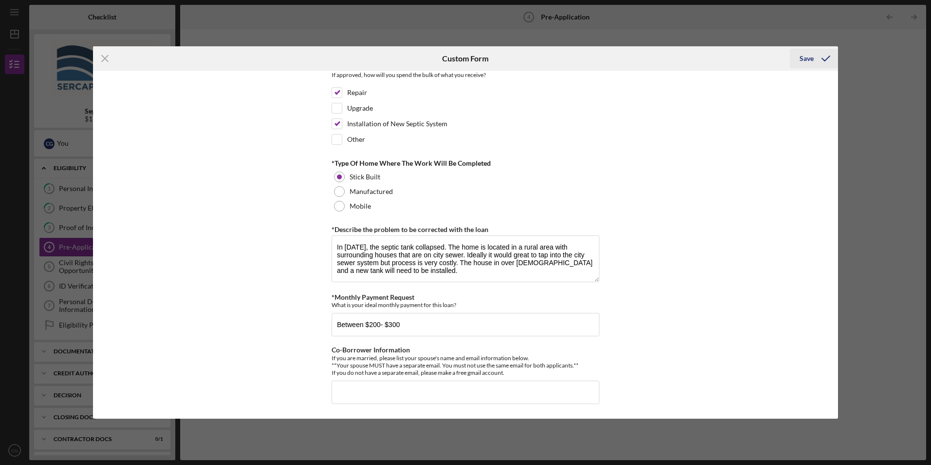
click at [804, 56] on div "Save" at bounding box center [807, 58] width 14 height 19
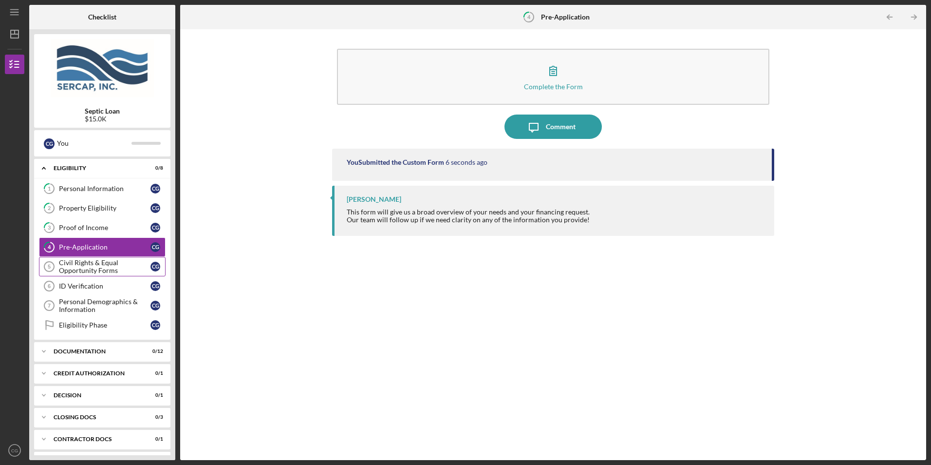
click at [95, 266] on div "Civil Rights & Equal Opportunity Forms" at bounding box center [105, 267] width 92 height 16
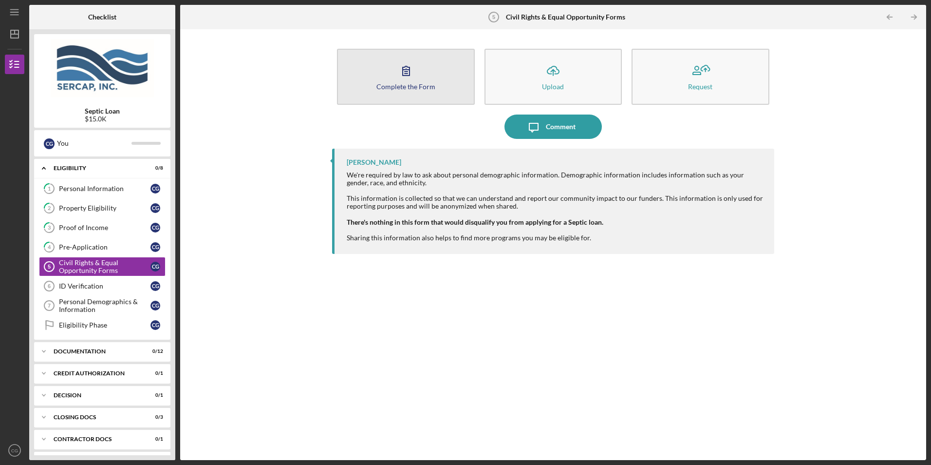
click at [409, 83] on div "Complete the Form" at bounding box center [406, 86] width 59 height 7
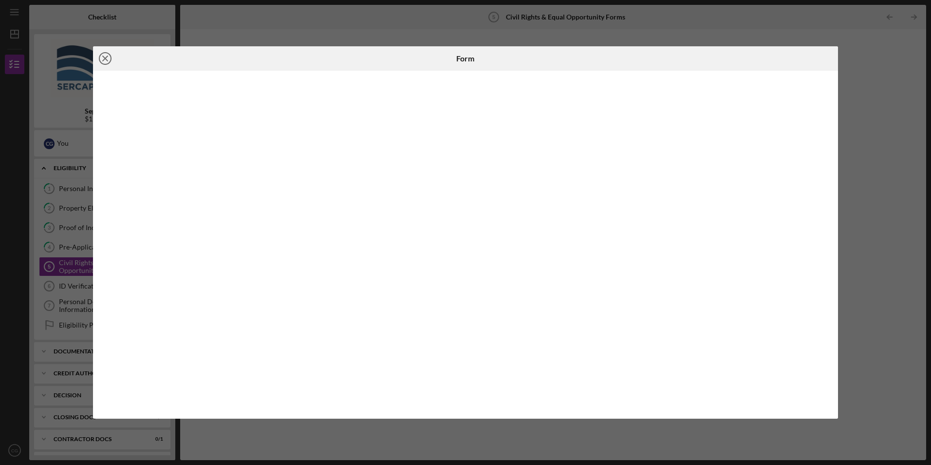
click at [109, 58] on icon "Icon/Close" at bounding box center [105, 58] width 24 height 24
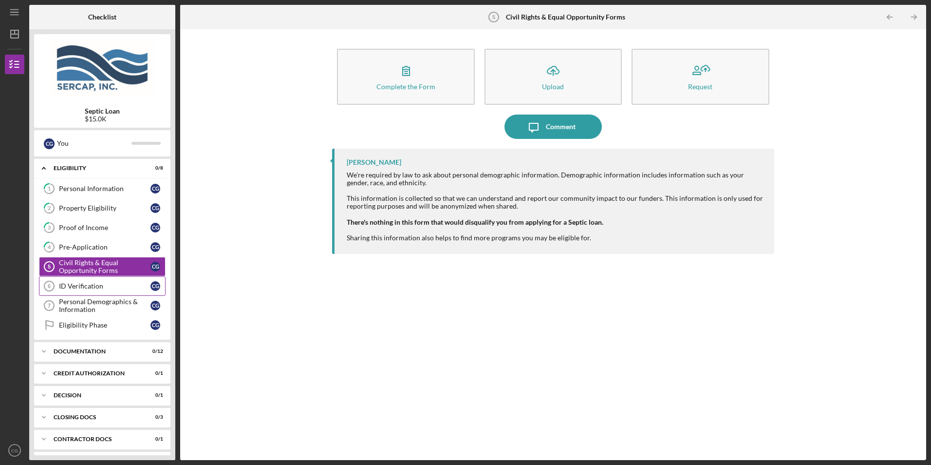
click at [81, 289] on div "ID Verification" at bounding box center [105, 286] width 92 height 8
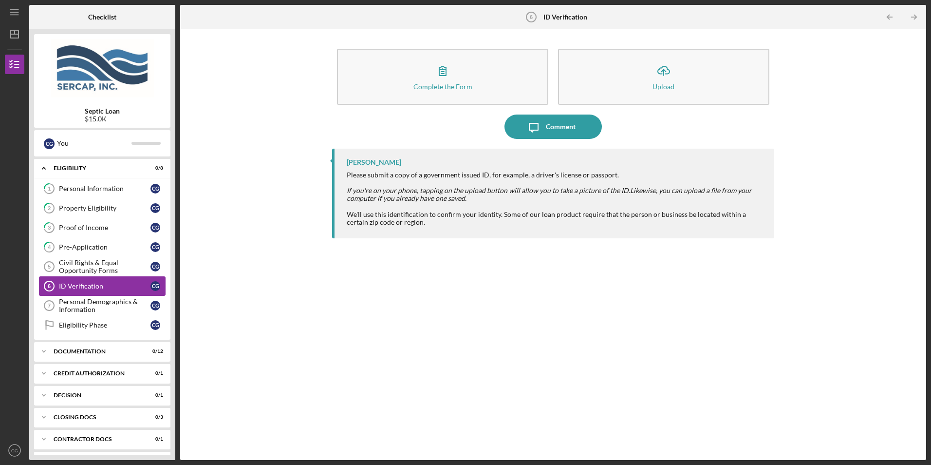
click at [81, 289] on div "ID Verification" at bounding box center [105, 286] width 92 height 8
drag, startPoint x: 160, startPoint y: 208, endPoint x: 249, endPoint y: 128, distance: 119.4
click at [160, 208] on div "C G" at bounding box center [158, 208] width 15 height 10
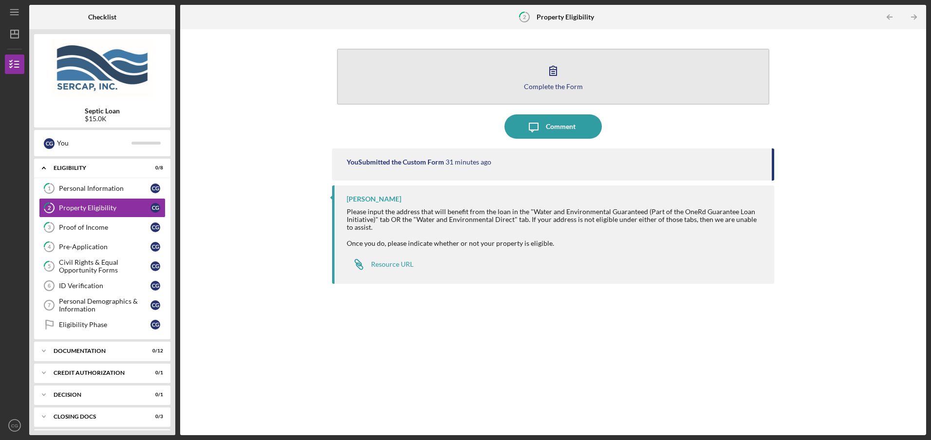
click at [425, 95] on button "Complete the Form Form" at bounding box center [553, 77] width 432 height 56
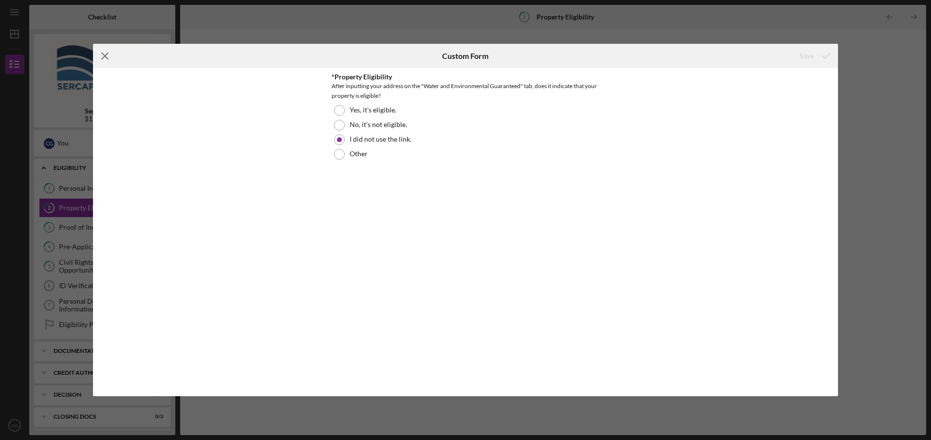
click at [108, 54] on line at bounding box center [105, 56] width 6 height 6
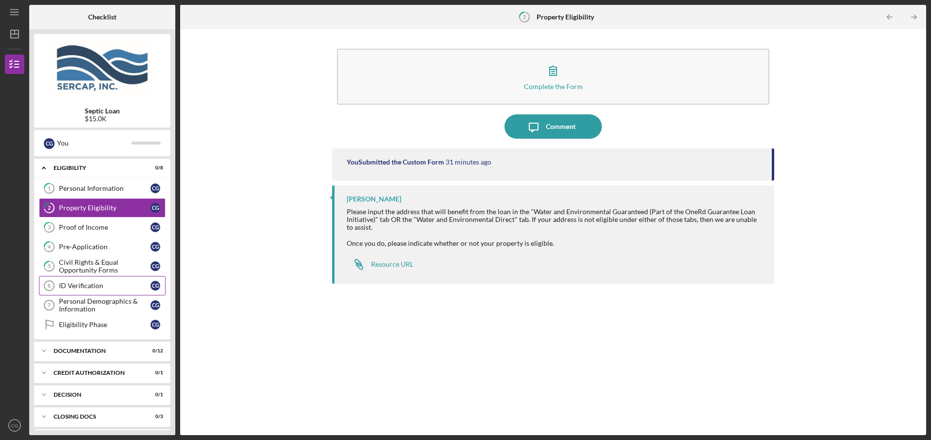
click at [83, 284] on div "ID Verification" at bounding box center [105, 286] width 92 height 8
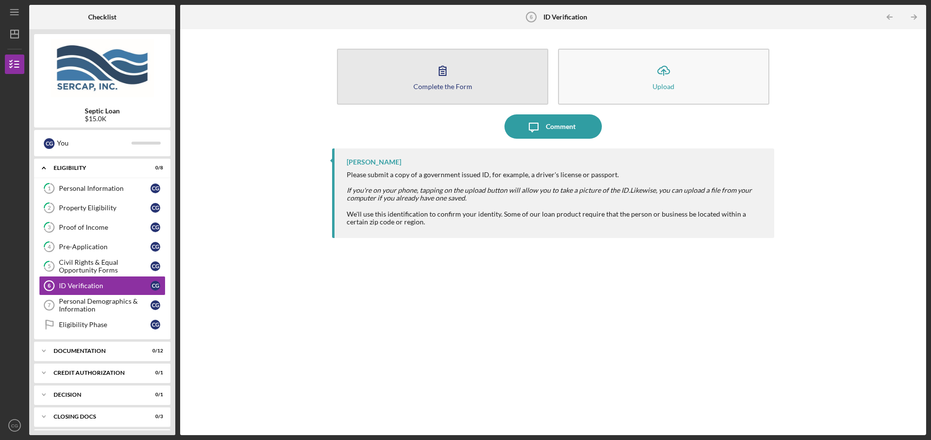
click at [439, 79] on icon "button" at bounding box center [443, 70] width 24 height 24
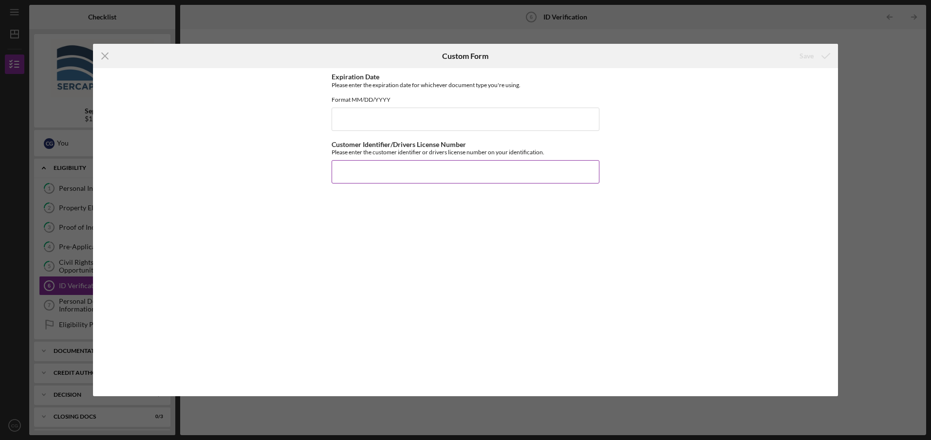
click at [357, 178] on input "Customer Identifier/Drivers License Number" at bounding box center [466, 171] width 268 height 23
type input "000005076276"
click at [346, 122] on input "Expiration Date" at bounding box center [466, 119] width 268 height 23
type input "[DATE]"
click at [802, 59] on div "Save" at bounding box center [807, 55] width 14 height 19
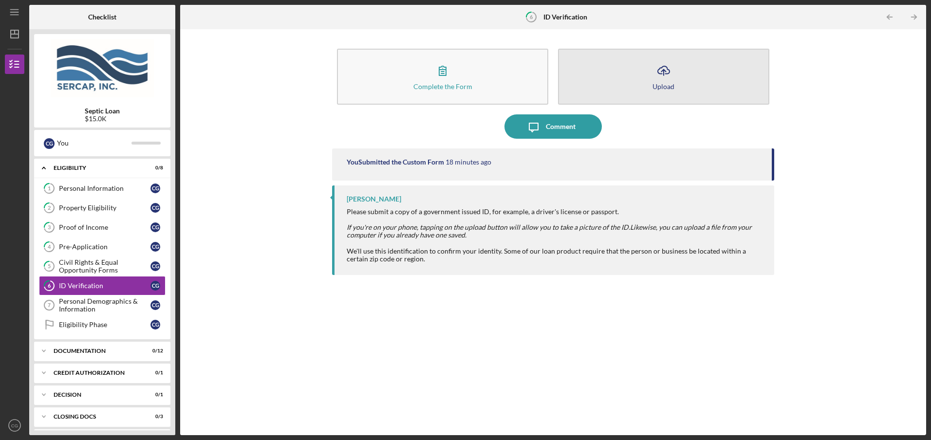
click at [665, 81] on icon "Icon/Upload" at bounding box center [664, 70] width 24 height 24
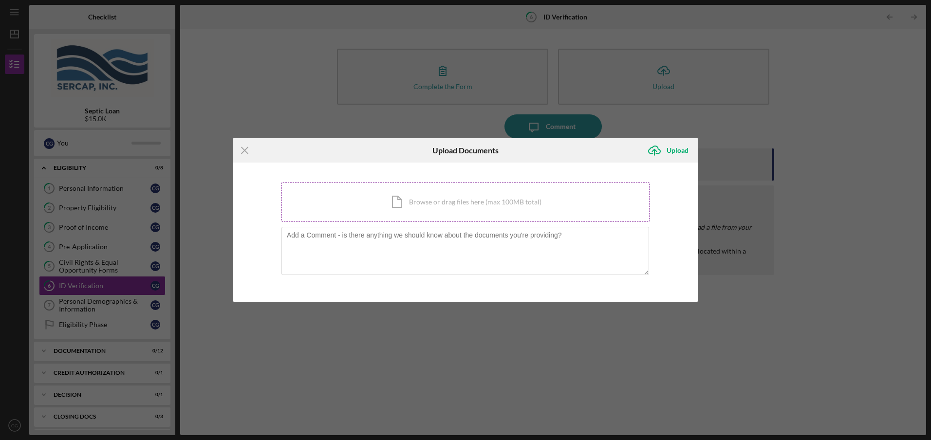
click at [407, 205] on div "Icon/Document Browse or drag files here (max 100MB total) Tap to choose files o…" at bounding box center [466, 202] width 368 height 40
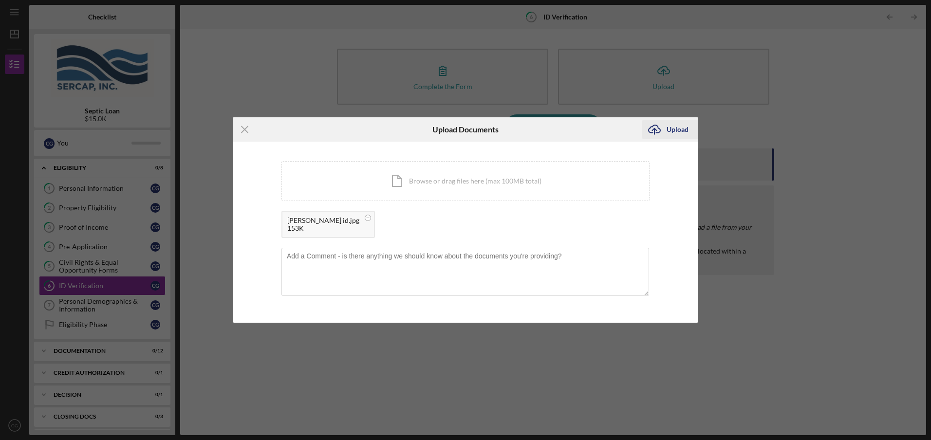
click at [669, 130] on div "Upload" at bounding box center [678, 129] width 22 height 19
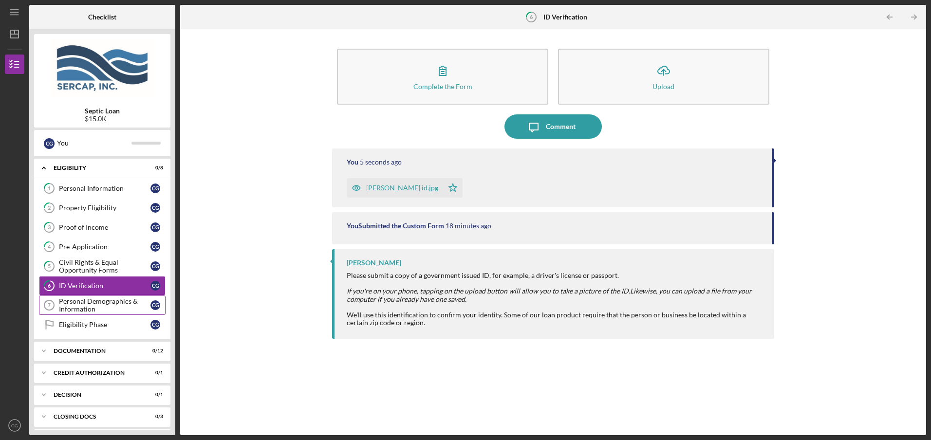
click at [119, 302] on div "Personal Demographics & Information" at bounding box center [105, 306] width 92 height 16
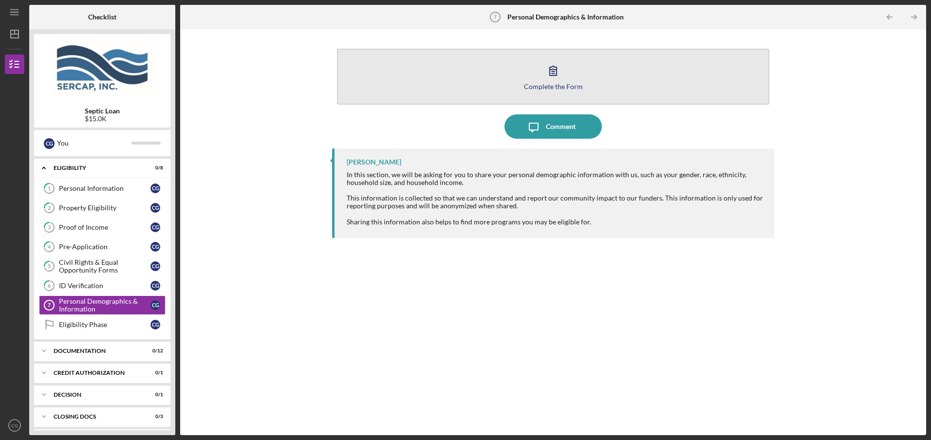
click at [547, 84] on div "Complete the Form" at bounding box center [553, 86] width 59 height 7
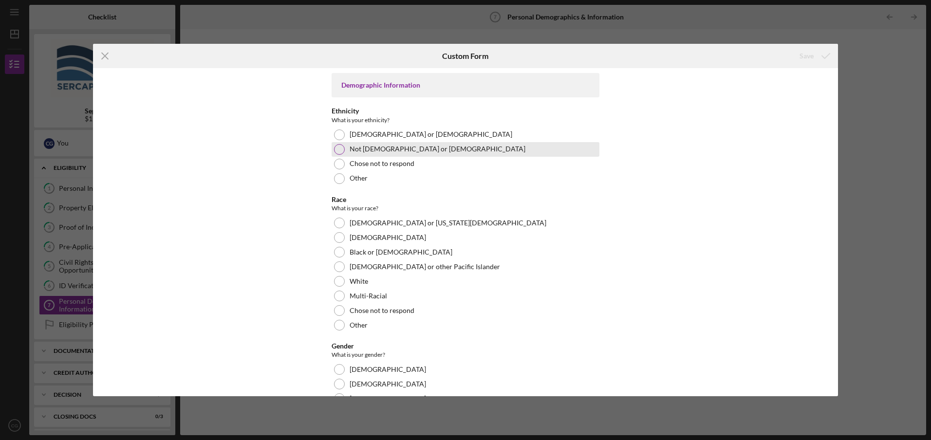
click at [340, 151] on div at bounding box center [339, 149] width 11 height 11
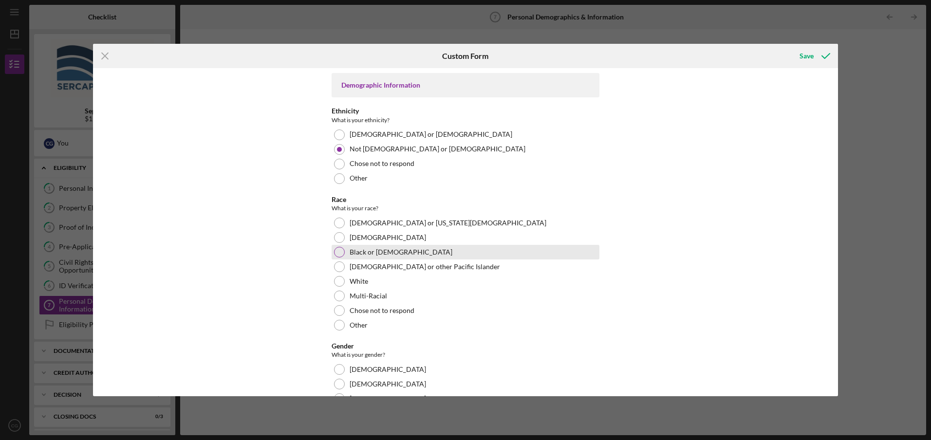
click at [340, 255] on div at bounding box center [339, 252] width 11 height 11
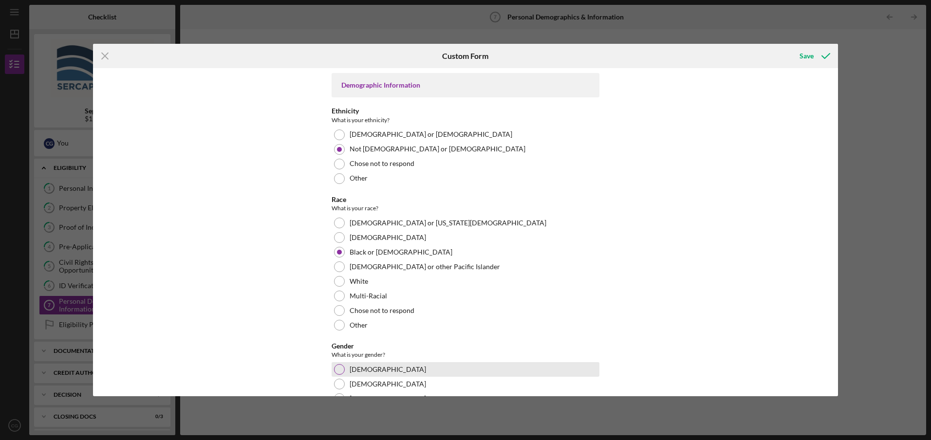
click at [337, 370] on div at bounding box center [339, 369] width 11 height 11
click at [835, 390] on div "Demographic Information Ethnicity What is your ethnicity? [DEMOGRAPHIC_DATA] or…" at bounding box center [465, 232] width 745 height 328
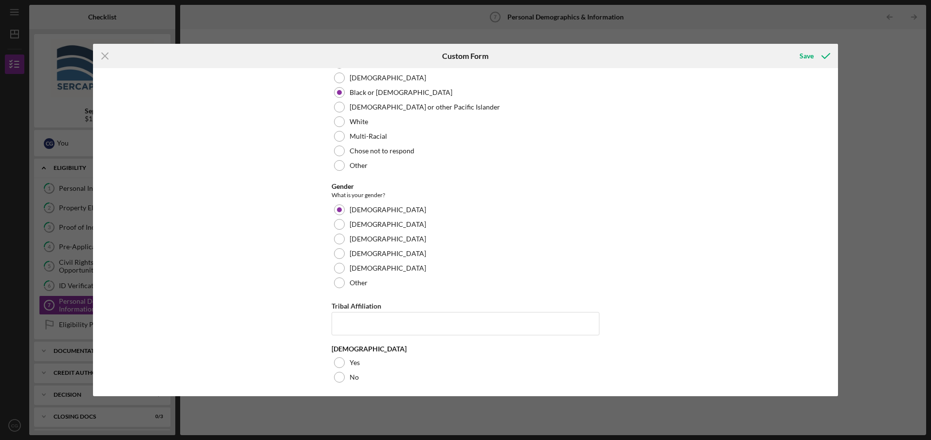
scroll to position [163, 0]
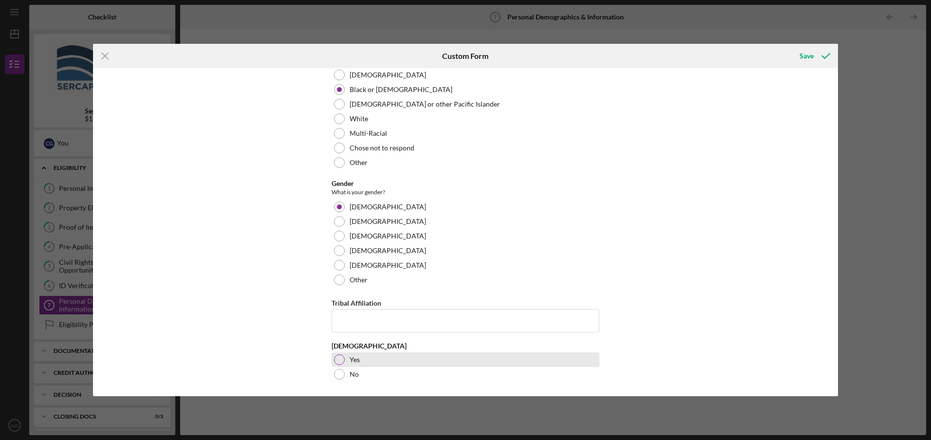
click at [339, 361] on div at bounding box center [339, 360] width 11 height 11
click at [809, 58] on div "Save" at bounding box center [807, 55] width 14 height 19
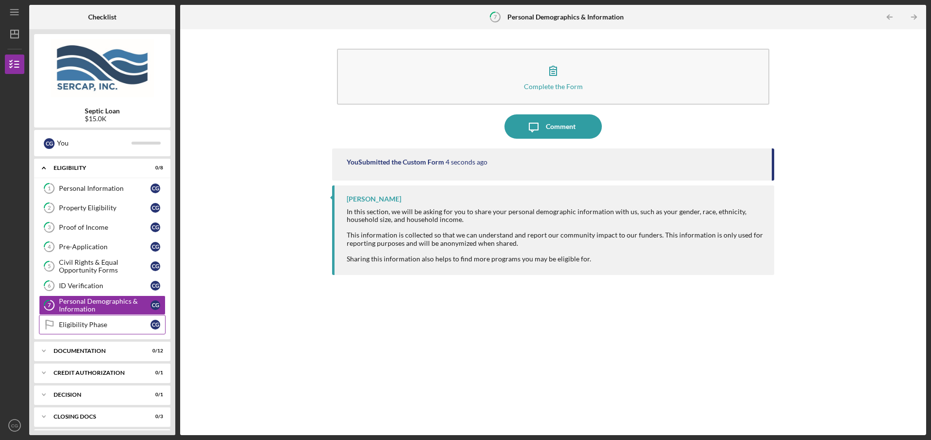
click at [106, 323] on div "Eligibility Phase" at bounding box center [105, 325] width 92 height 8
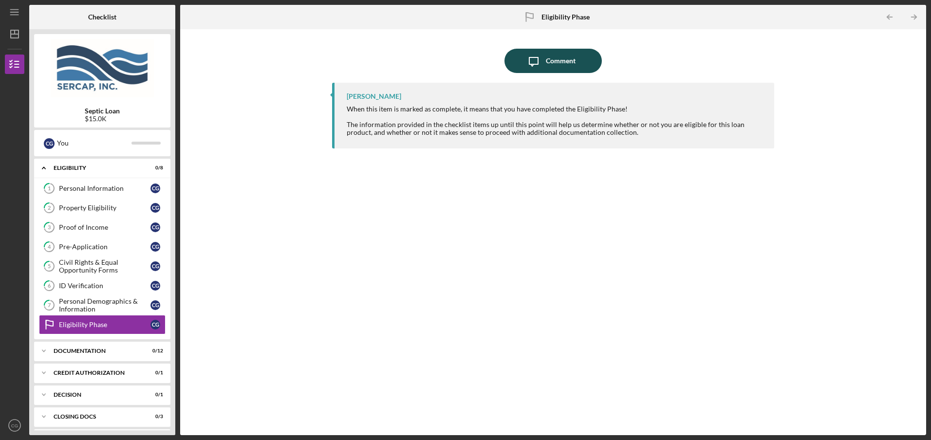
click at [547, 63] on div "Comment" at bounding box center [561, 61] width 30 height 24
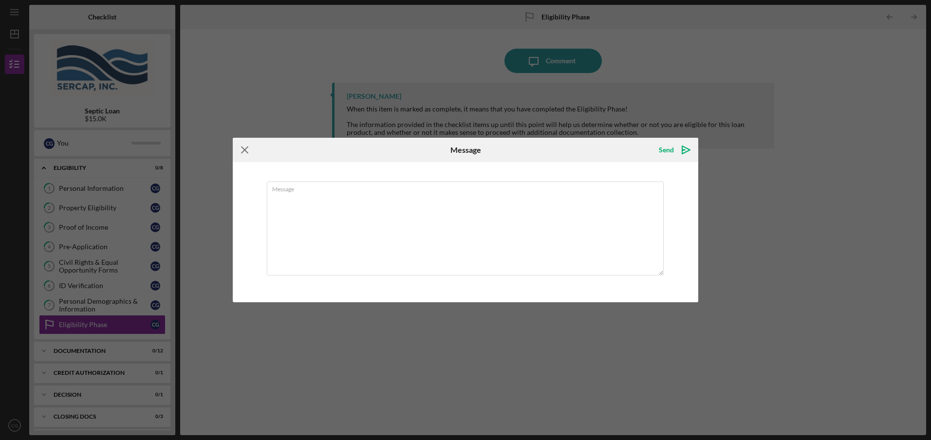
click at [242, 148] on icon "Icon/Menu Close" at bounding box center [245, 150] width 24 height 24
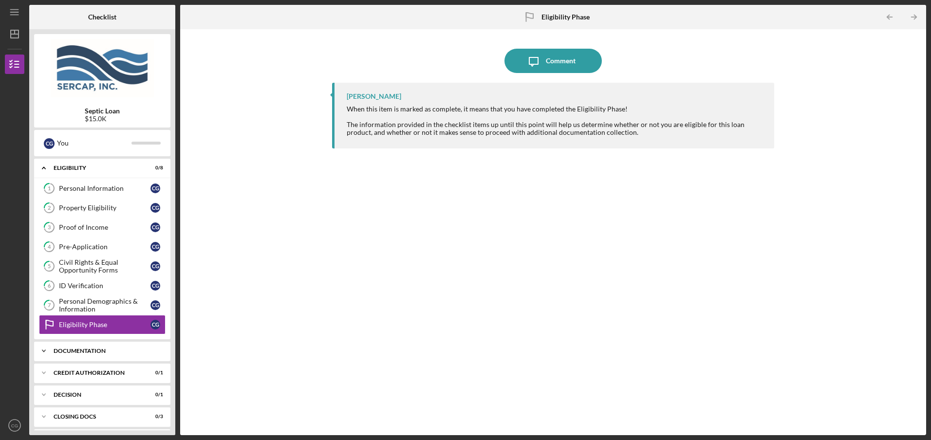
click at [92, 352] on div "Documentation" at bounding box center [106, 351] width 105 height 6
click at [187, 356] on div "Icon/Message Comment [PERSON_NAME] When this item is marked as complete, it mea…" at bounding box center [553, 232] width 737 height 397
click at [71, 168] on div "Eligibility" at bounding box center [106, 168] width 105 height 6
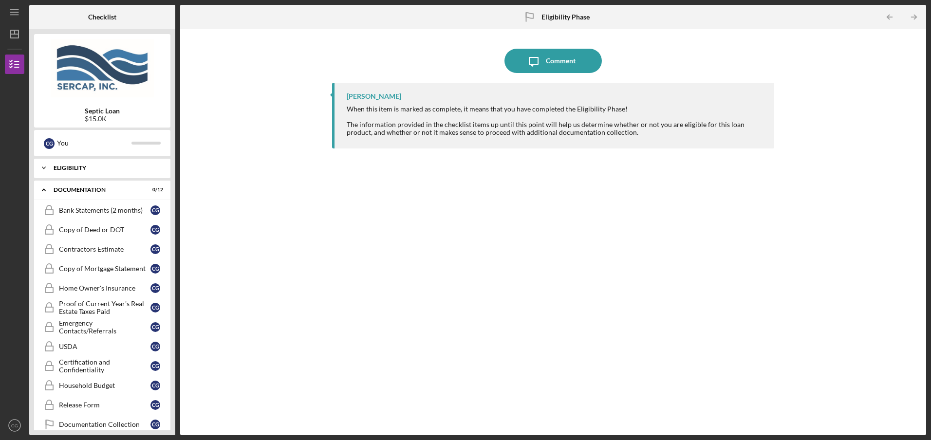
click at [71, 168] on div "Eligibility" at bounding box center [106, 168] width 105 height 6
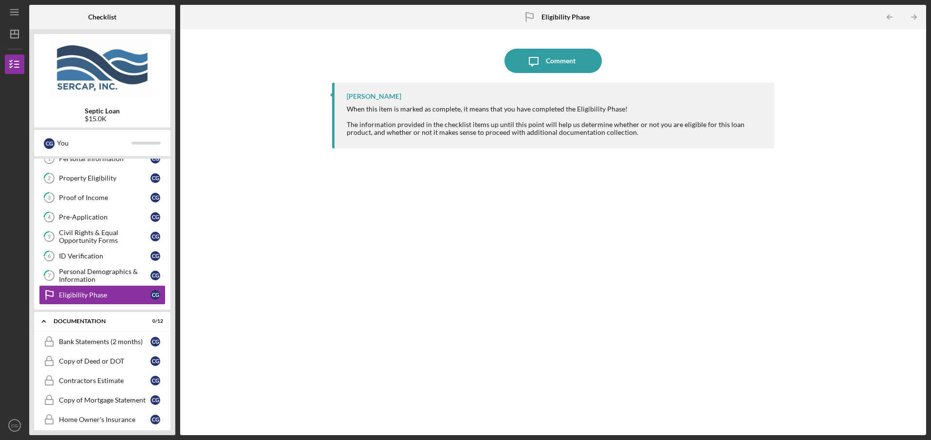
scroll to position [30, 0]
click at [19, 34] on icon "Icon/Dashboard" at bounding box center [14, 34] width 24 height 24
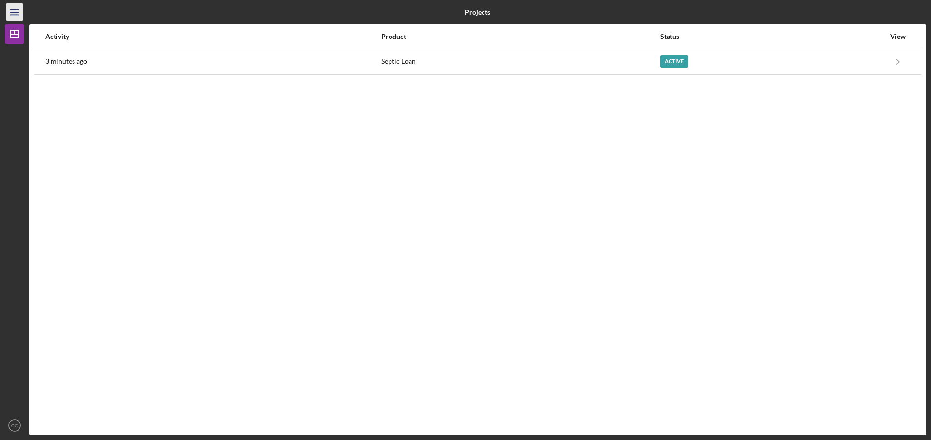
click at [18, 15] on line "button" at bounding box center [14, 15] width 8 height 0
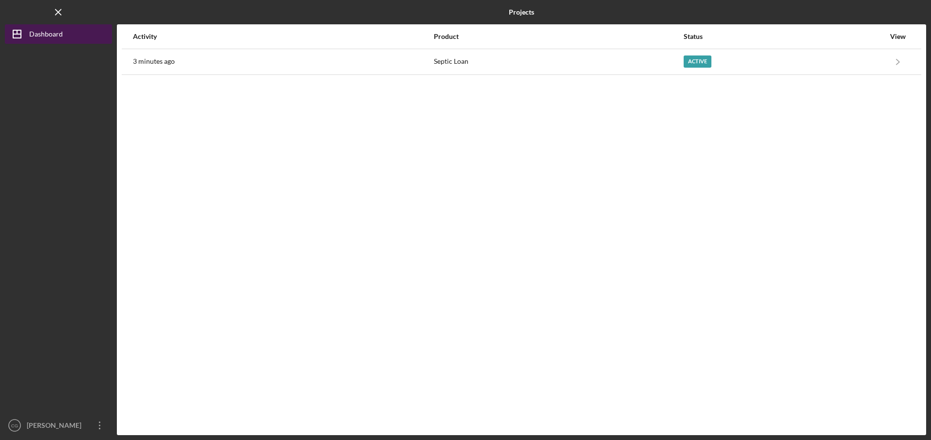
click at [18, 38] on icon "Icon/Dashboard" at bounding box center [17, 34] width 24 height 24
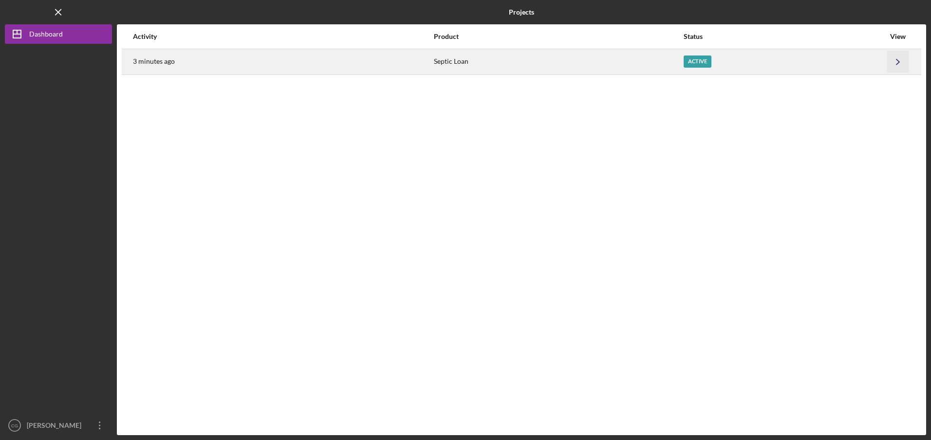
click at [901, 60] on icon "Icon/Navigate" at bounding box center [899, 62] width 22 height 22
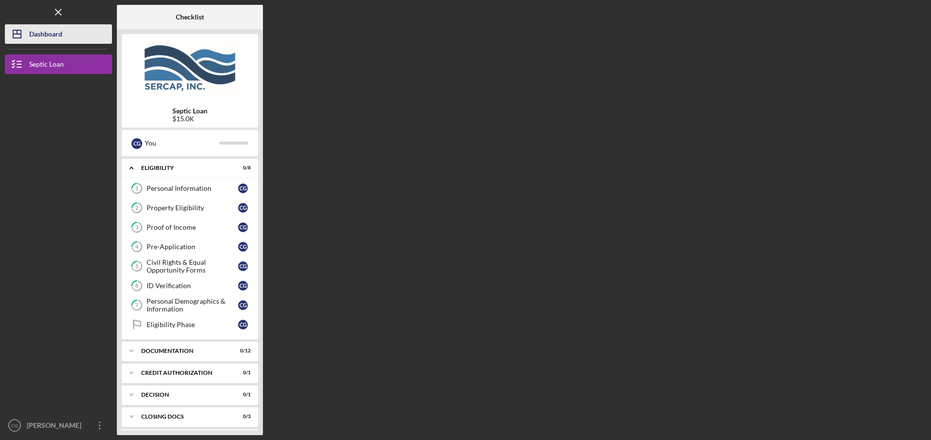
click at [37, 39] on div "Dashboard" at bounding box center [45, 35] width 33 height 22
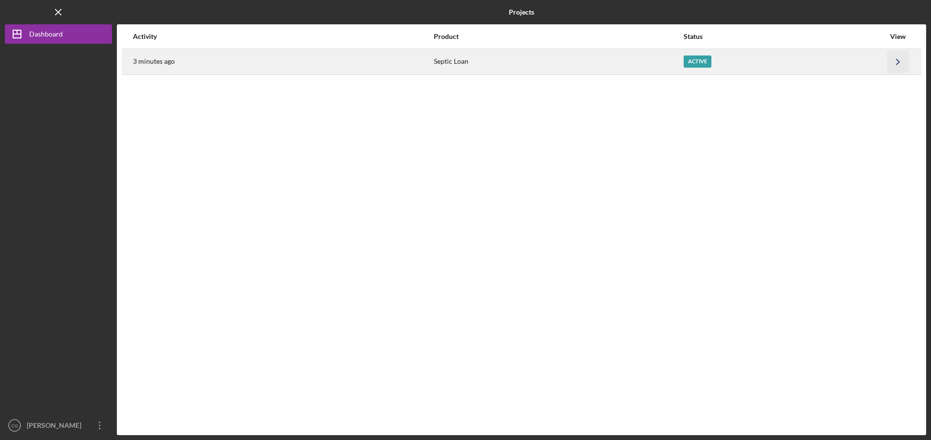
click at [899, 60] on icon "Icon/Navigate" at bounding box center [899, 62] width 22 height 22
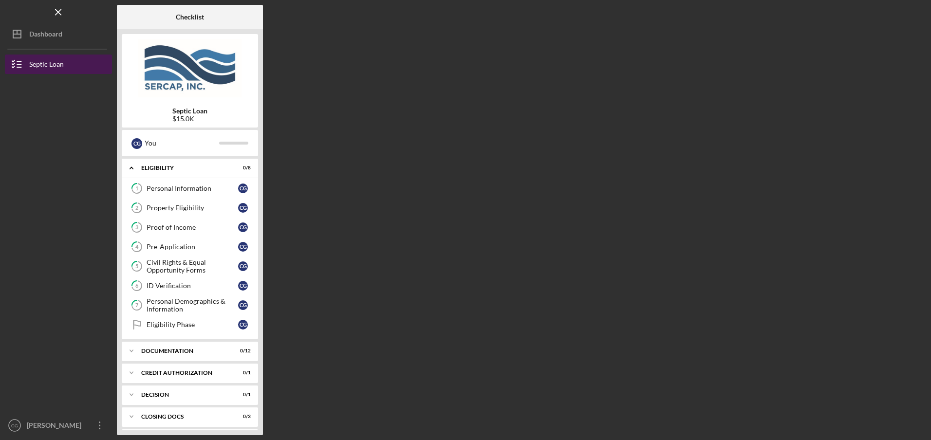
click at [57, 62] on div "Septic Loan" at bounding box center [46, 66] width 35 height 22
click at [168, 372] on div "CREDIT AUTHORIZATION" at bounding box center [193, 373] width 105 height 6
click at [183, 393] on div "Credit Authorization" at bounding box center [193, 394] width 92 height 8
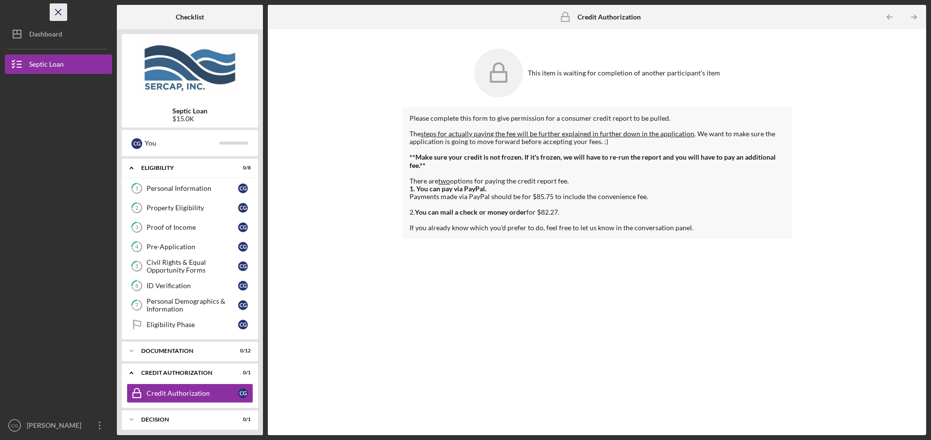
click at [59, 17] on icon "Icon/Menu Close" at bounding box center [59, 12] width 22 height 22
